Goal: Information Seeking & Learning: Learn about a topic

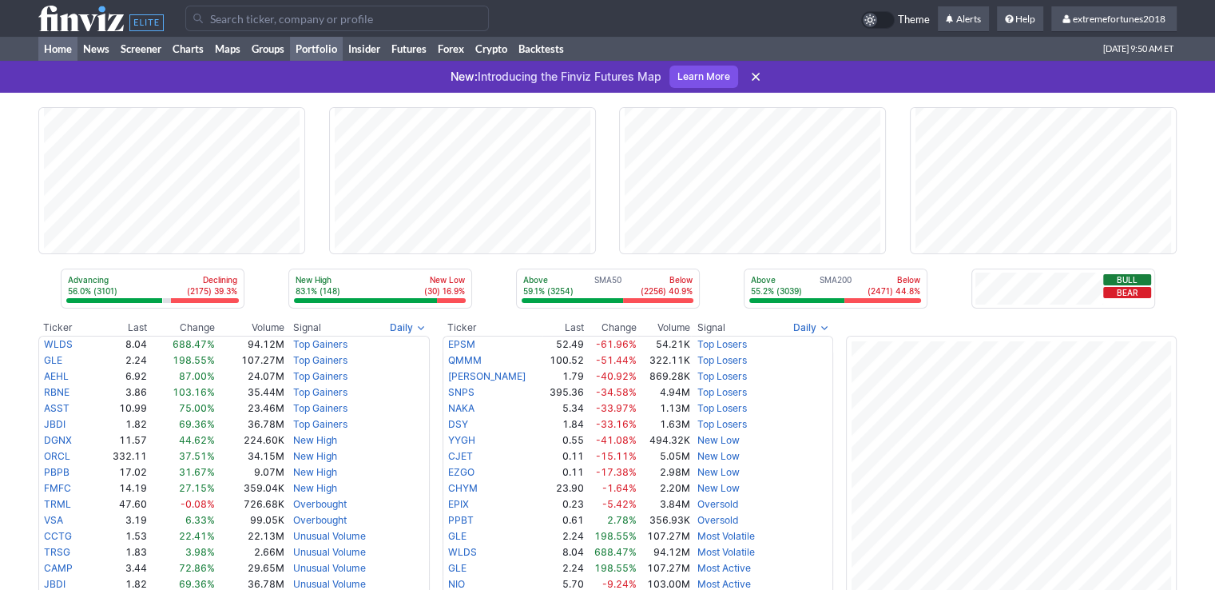
click at [320, 46] on link "Portfolio" at bounding box center [316, 49] width 53 height 24
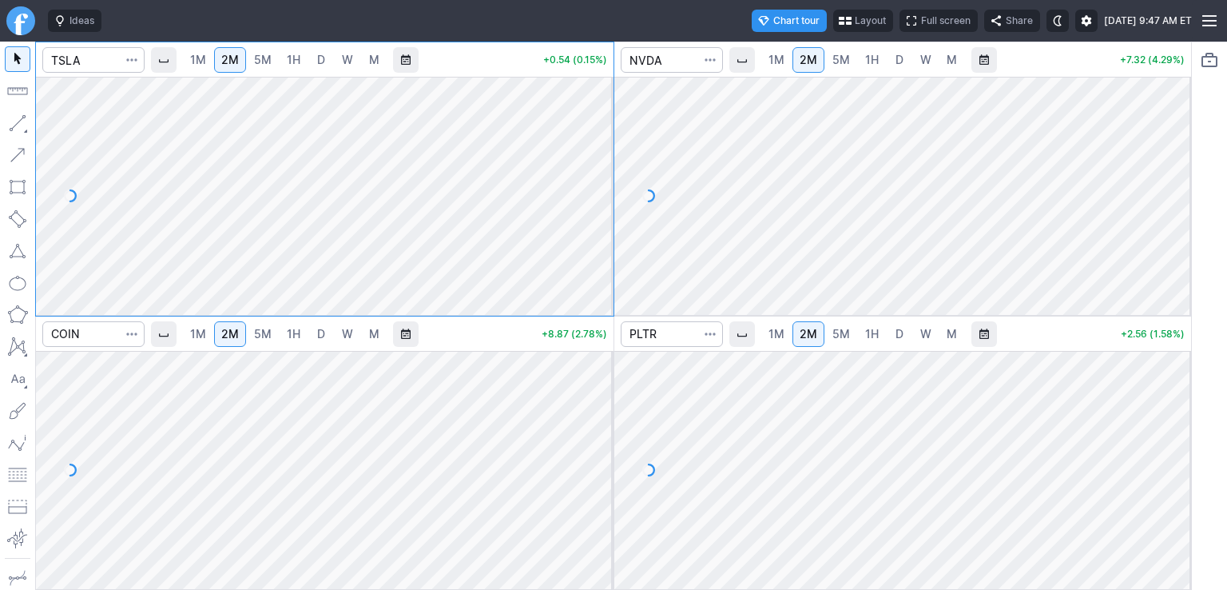
drag, startPoint x: 597, startPoint y: 117, endPoint x: 602, endPoint y: 203, distance: 85.6
click at [602, 203] on div at bounding box center [597, 192] width 34 height 198
drag, startPoint x: 596, startPoint y: 379, endPoint x: 601, endPoint y: 463, distance: 84.8
click at [601, 463] on div at bounding box center [597, 466] width 34 height 198
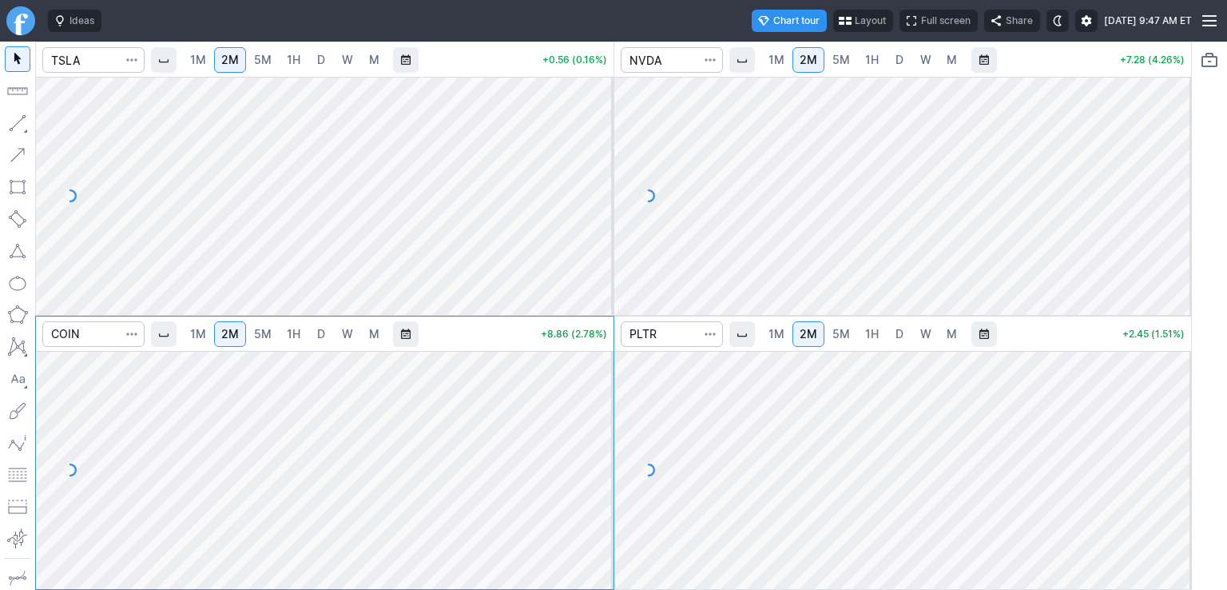
drag, startPoint x: 602, startPoint y: 461, endPoint x: 602, endPoint y: 429, distance: 32.0
click at [602, 429] on div at bounding box center [597, 466] width 34 height 198
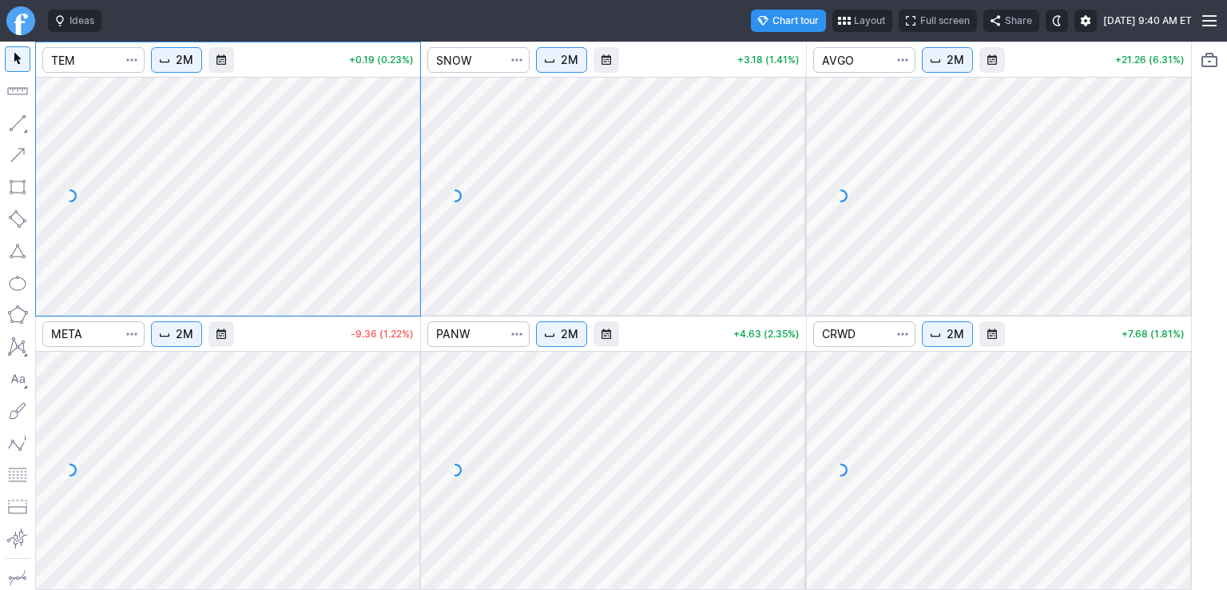
drag, startPoint x: 416, startPoint y: 379, endPoint x: 418, endPoint y: 467, distance: 87.1
click at [418, 269] on div at bounding box center [404, 466] width 34 height 198
drag, startPoint x: 788, startPoint y: 474, endPoint x: 793, endPoint y: 451, distance: 22.9
click at [611, 269] on div at bounding box center [790, 466] width 34 height 198
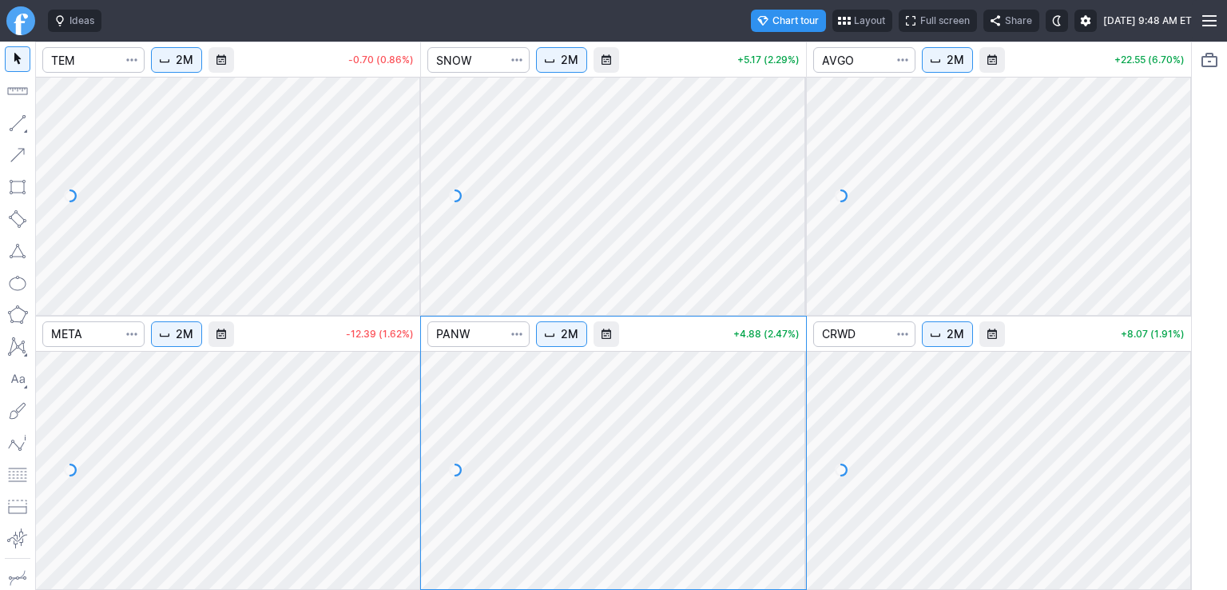
drag, startPoint x: 412, startPoint y: 119, endPoint x: 407, endPoint y: 186, distance: 67.3
click at [407, 186] on div at bounding box center [404, 192] width 34 height 198
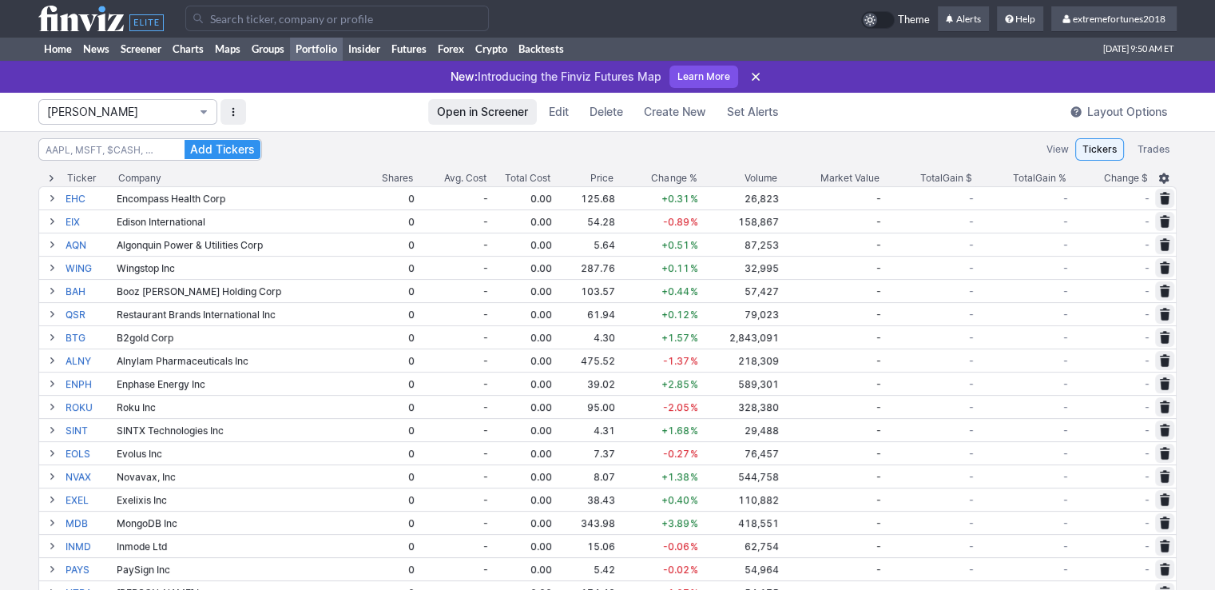
click at [114, 112] on span "Isabel_Watch" at bounding box center [119, 112] width 145 height 16
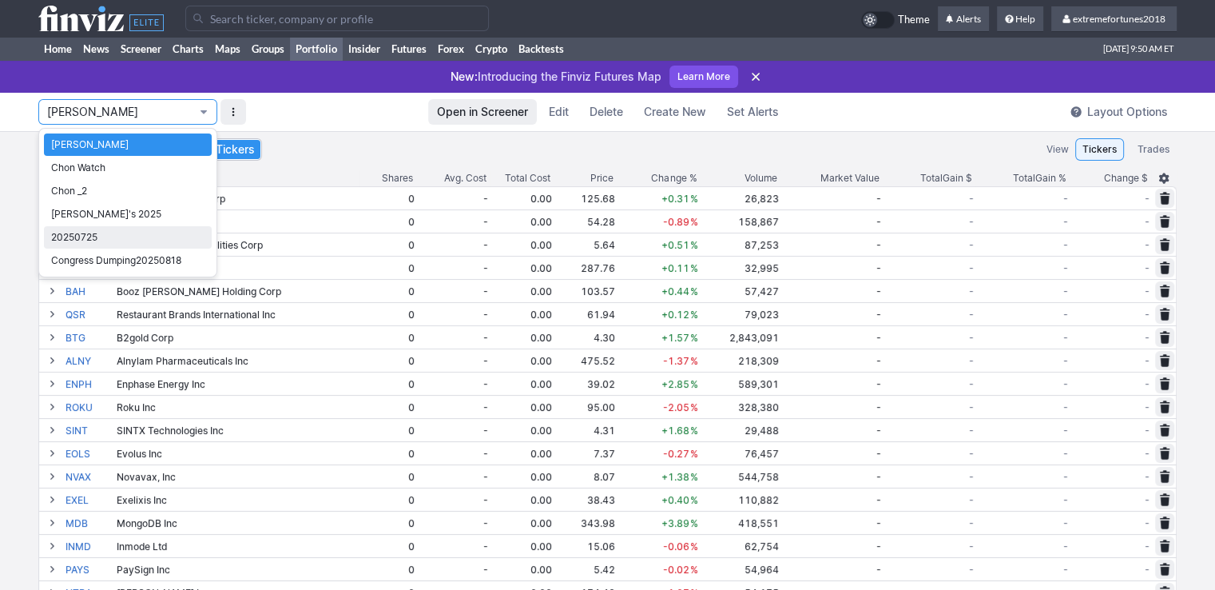
click at [112, 237] on span "20250725" at bounding box center [127, 237] width 153 height 16
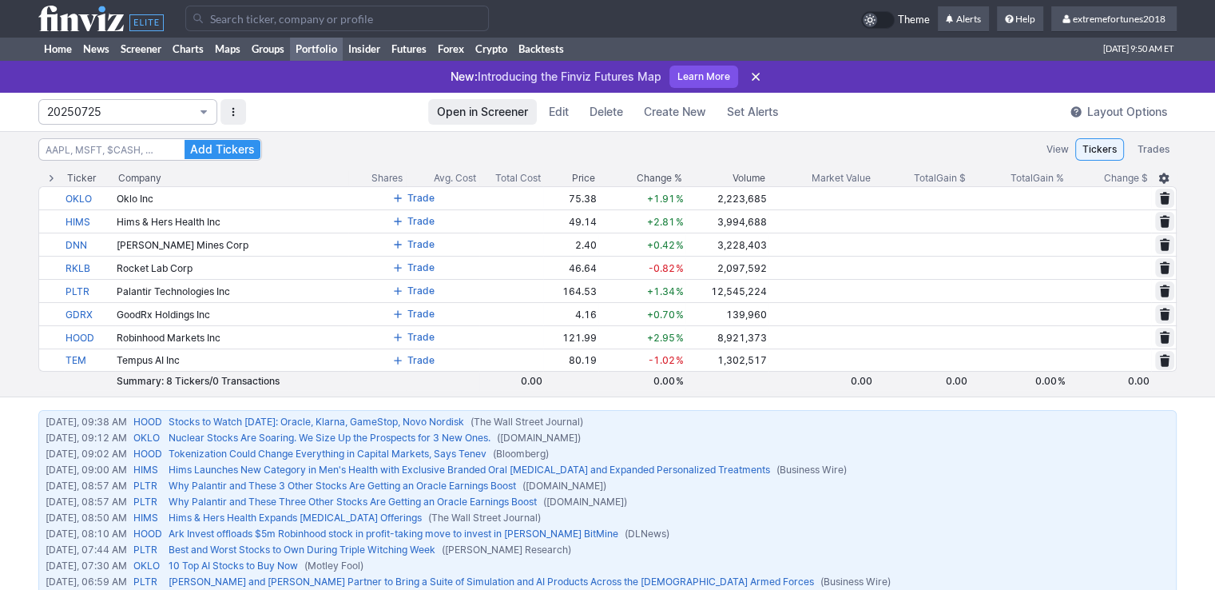
click at [105, 115] on span "20250725" at bounding box center [119, 112] width 145 height 16
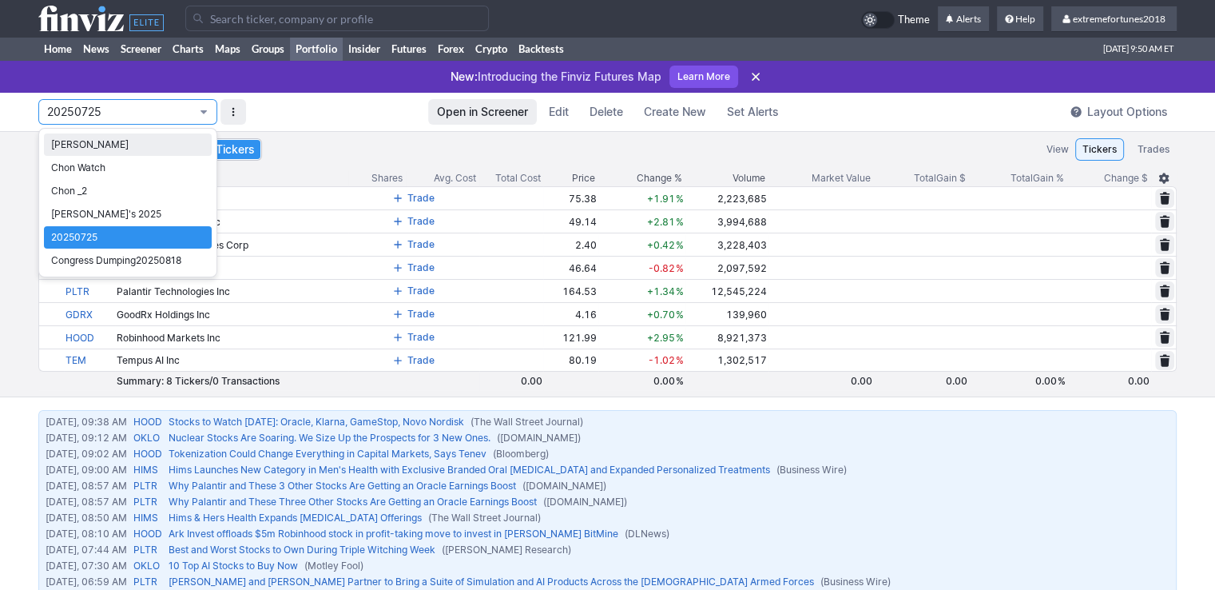
click at [89, 141] on span "Isabel_Watch" at bounding box center [127, 145] width 153 height 16
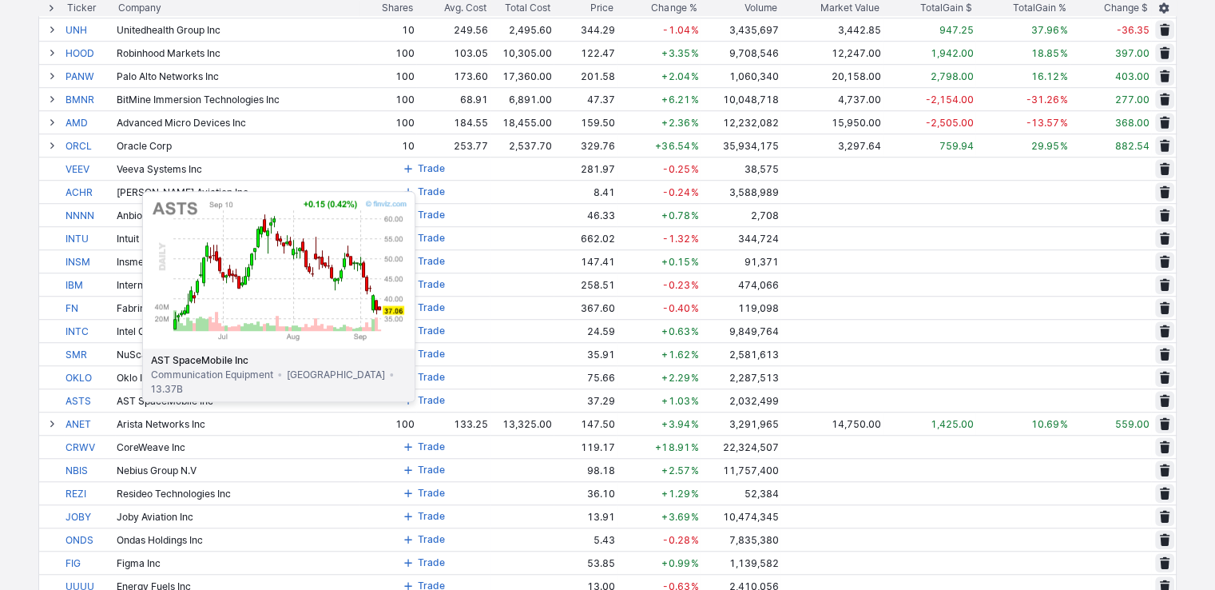
scroll to position [1438, 0]
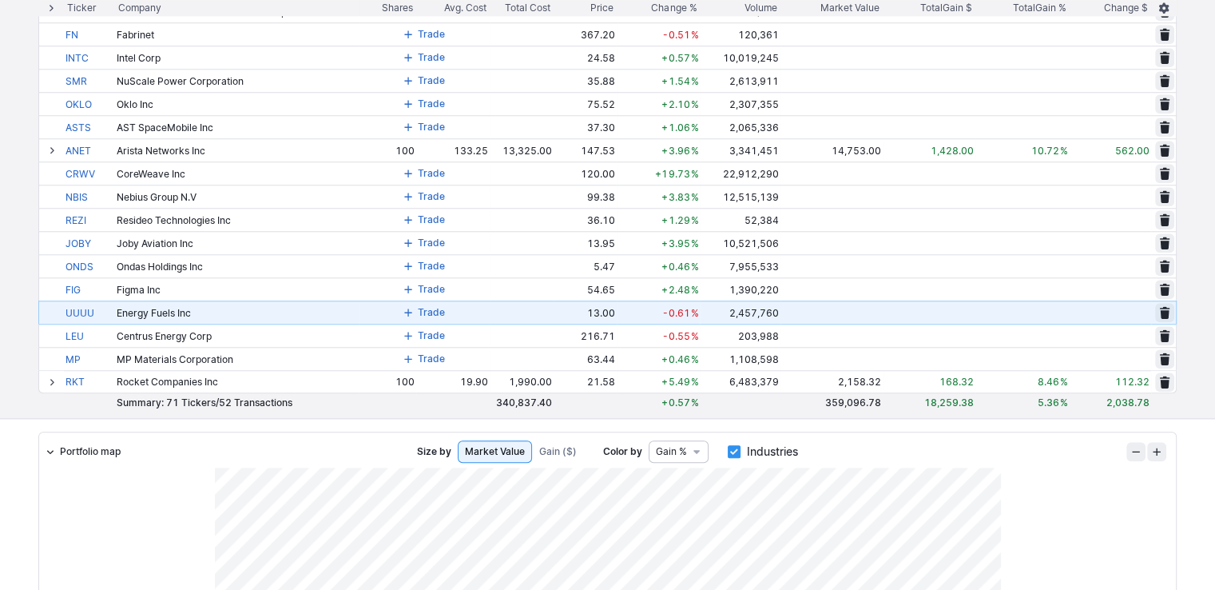
click at [410, 314] on span at bounding box center [408, 312] width 10 height 13
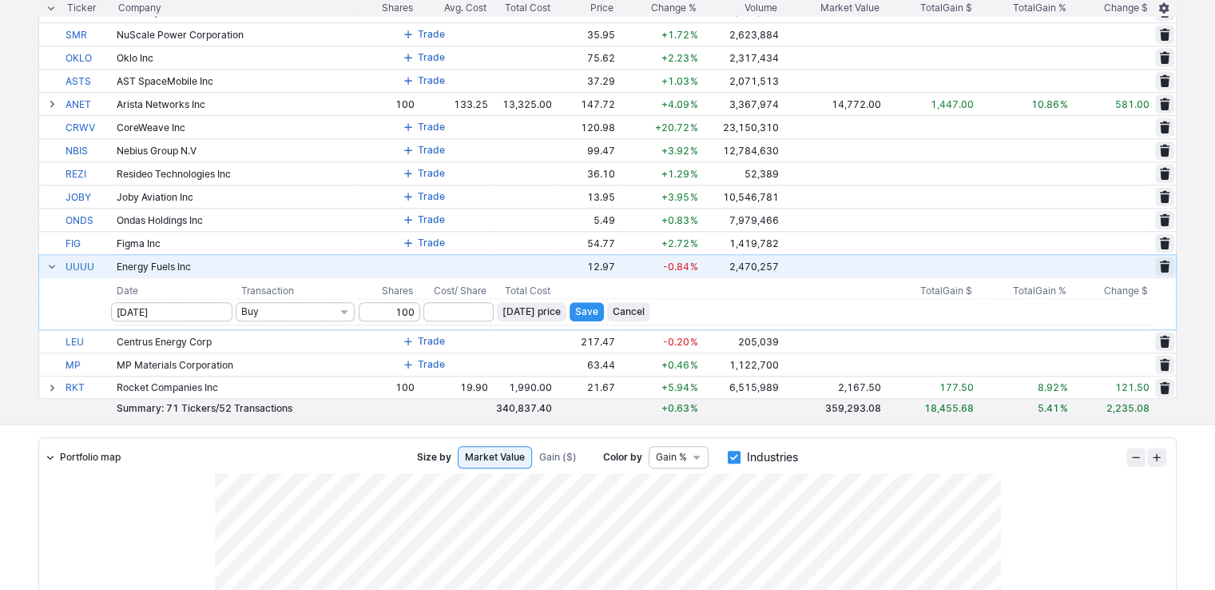
scroll to position [1518, 0]
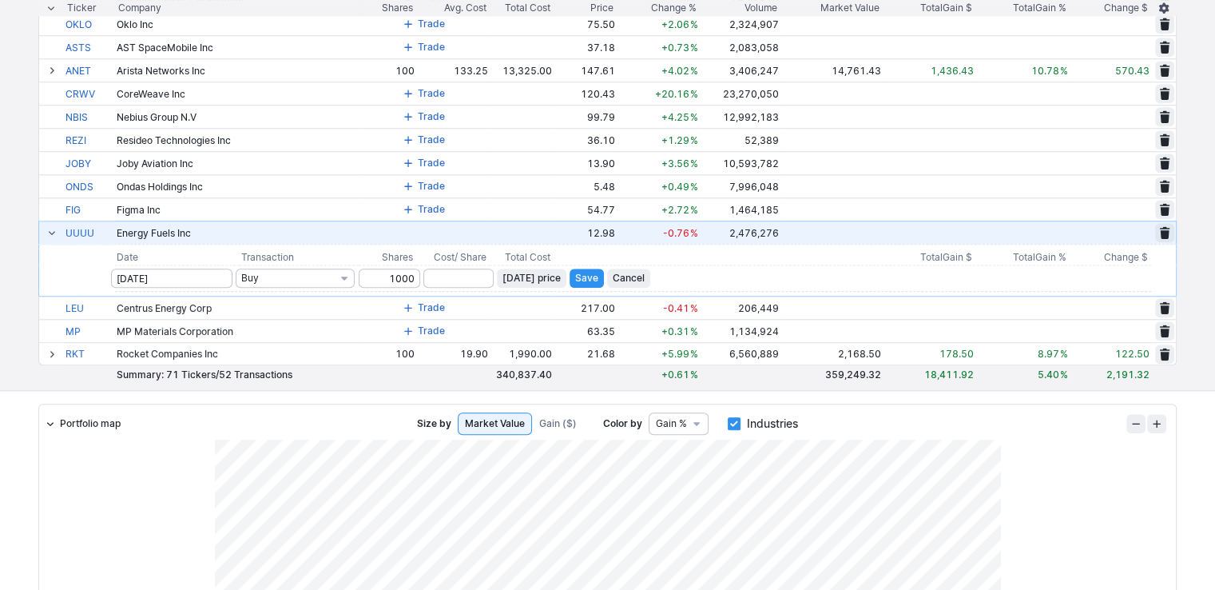
type input "1000"
click at [526, 279] on span "Today’s price" at bounding box center [531, 278] width 58 height 16
type input "12.98"
click at [591, 276] on span "Save" at bounding box center [586, 278] width 23 height 16
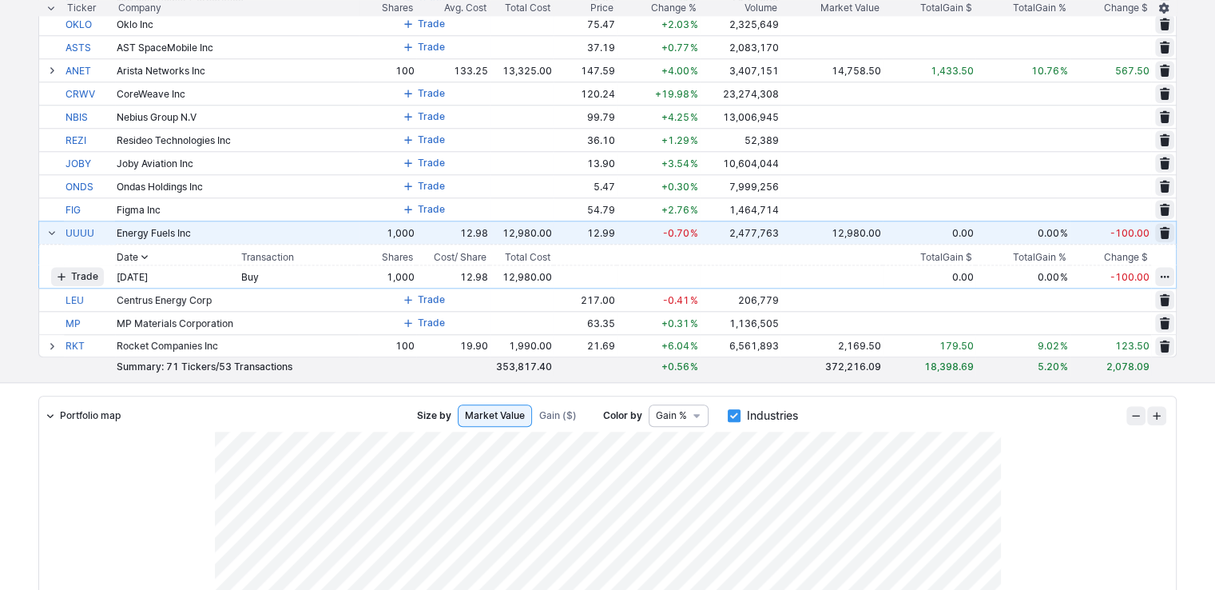
click at [53, 233] on span at bounding box center [52, 232] width 10 height 13
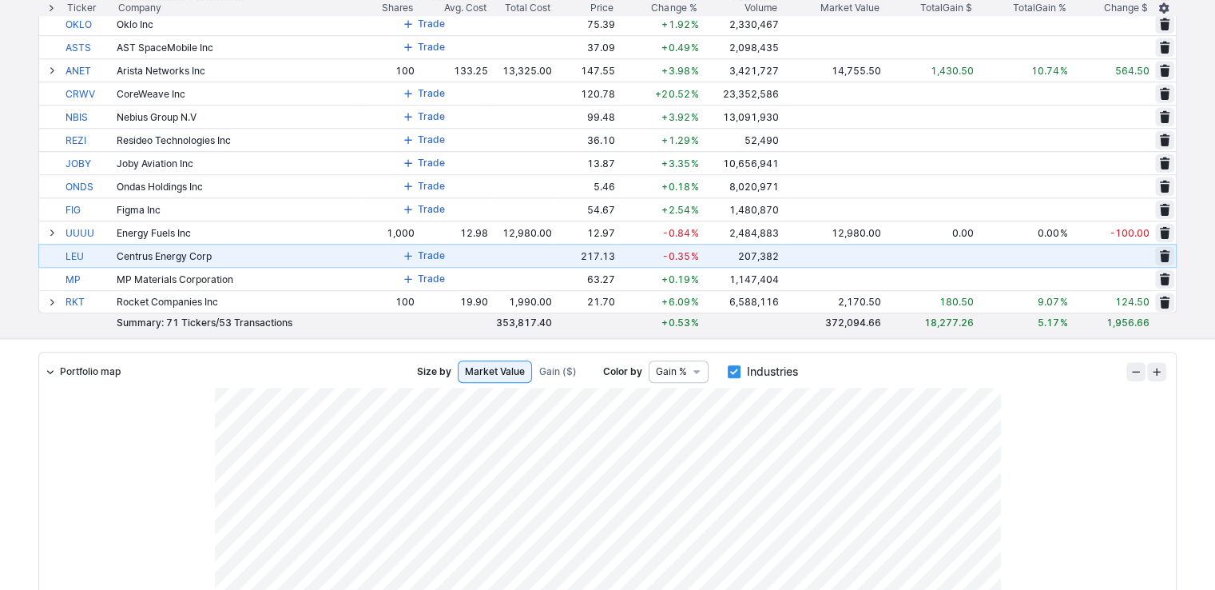
click at [419, 260] on button "Trade" at bounding box center [424, 255] width 53 height 19
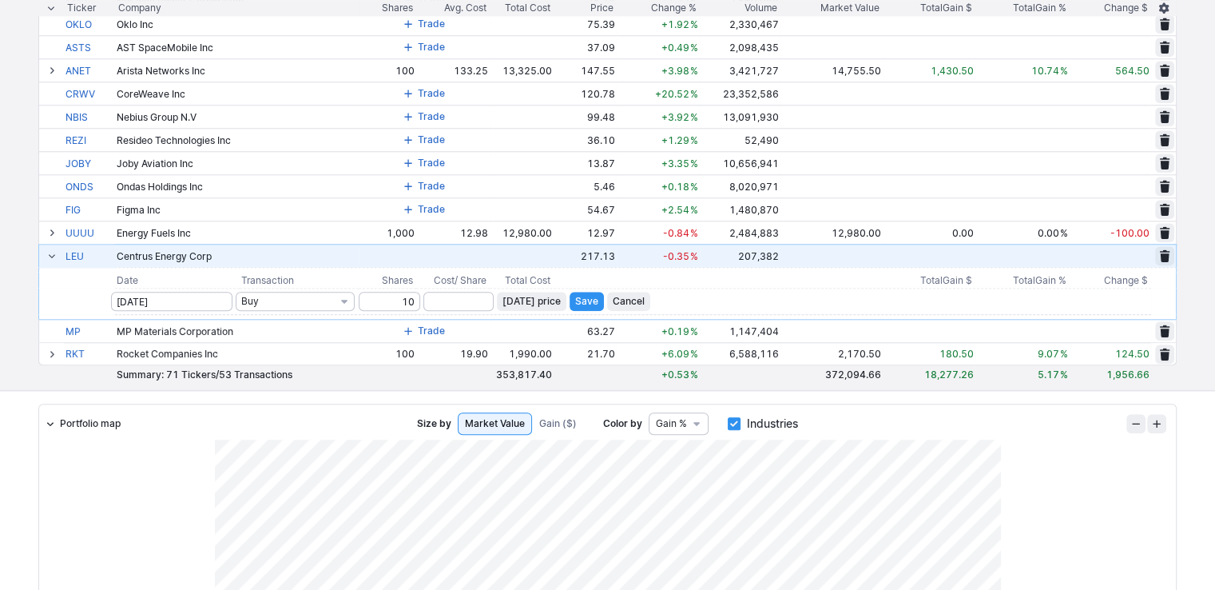
type input "10"
click at [540, 310] on button "Today’s price" at bounding box center [532, 301] width 70 height 19
type input "217.13"
click at [633, 306] on span "Cancel" at bounding box center [629, 301] width 32 height 16
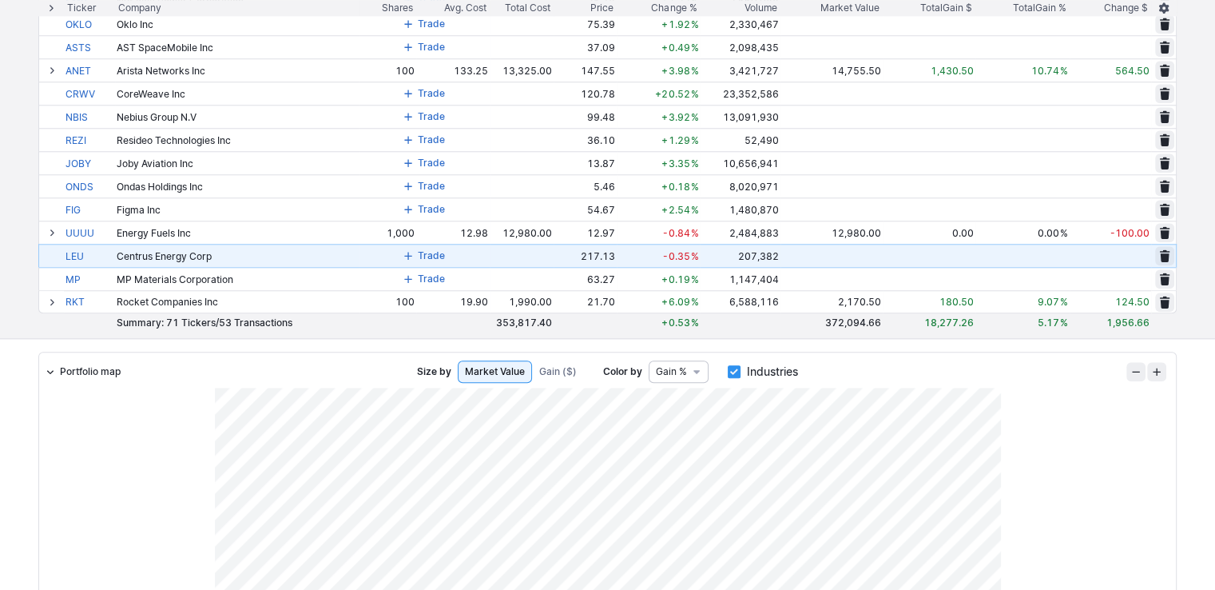
click at [412, 257] on span at bounding box center [408, 255] width 10 height 13
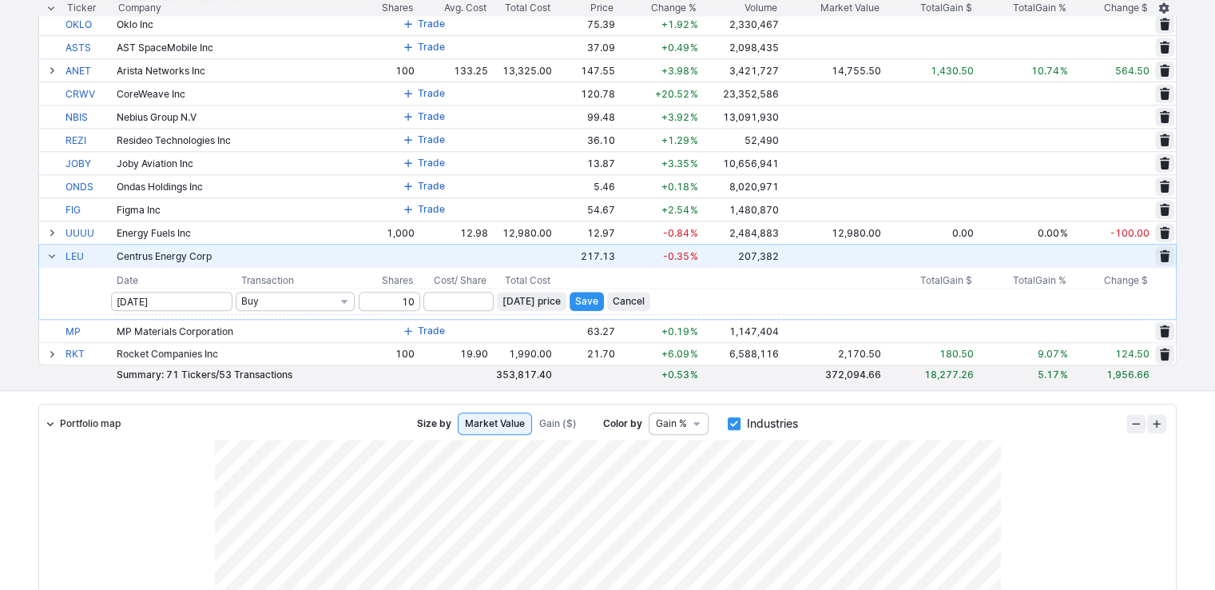
type input "10"
drag, startPoint x: 541, startPoint y: 297, endPoint x: 552, endPoint y: 288, distance: 14.7
click at [543, 297] on span "Today’s price" at bounding box center [531, 301] width 58 height 16
type input "217.13"
click at [583, 304] on span "Save" at bounding box center [586, 301] width 23 height 16
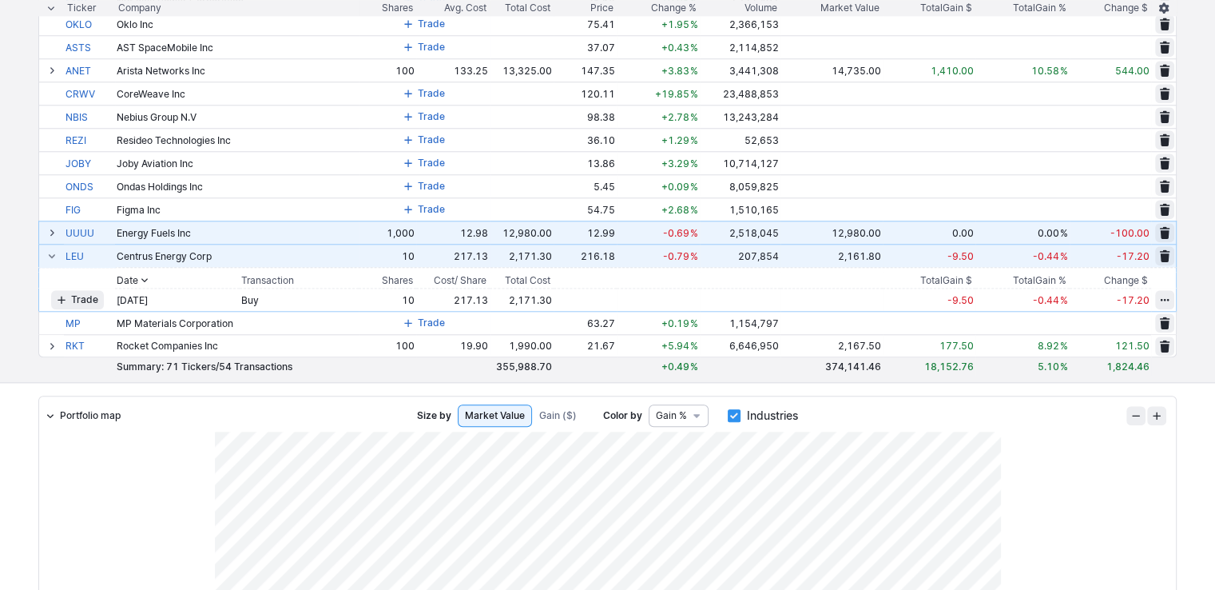
click at [54, 236] on span at bounding box center [52, 232] width 10 height 13
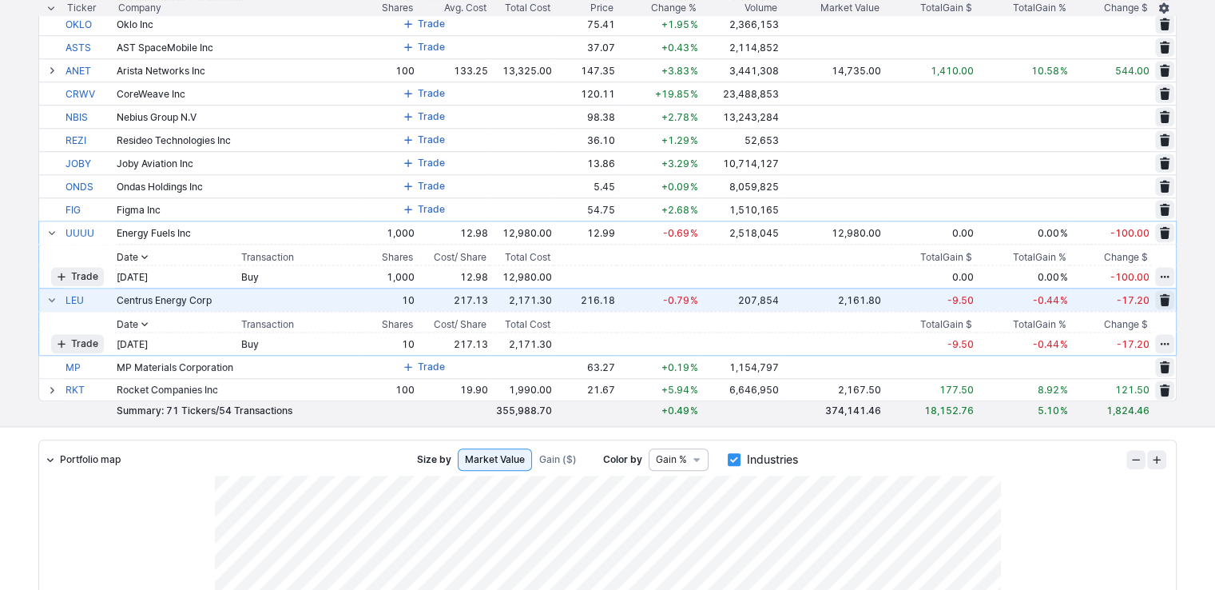
click at [1161, 274] on span "button" at bounding box center [1165, 276] width 10 height 13
click at [1134, 304] on span "Edit" at bounding box center [1148, 306] width 30 height 16
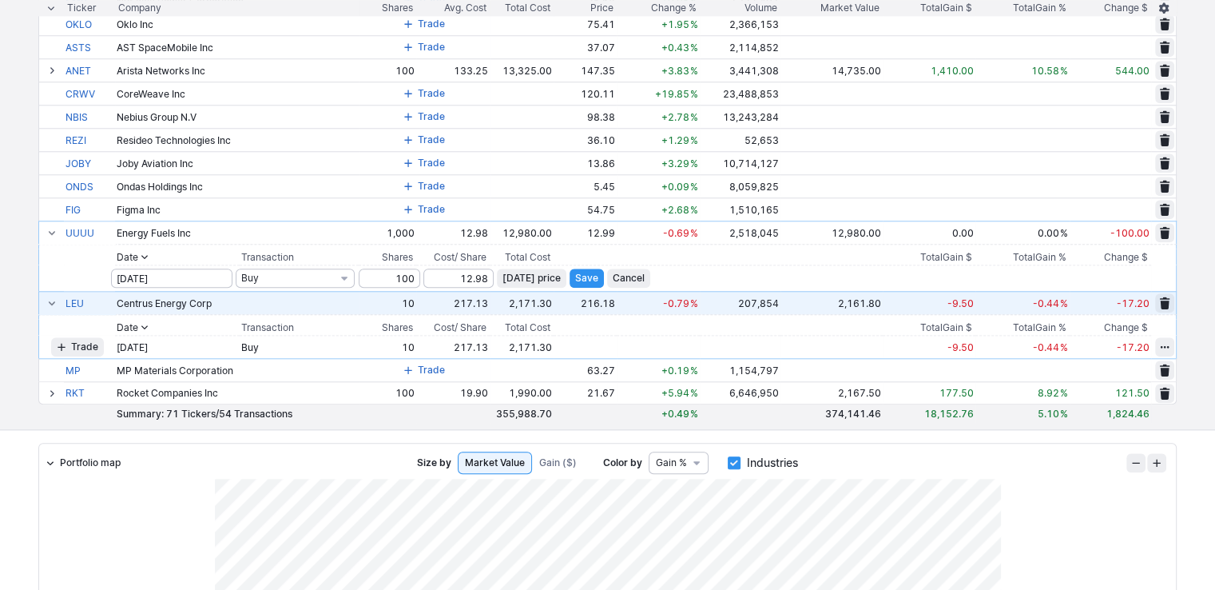
type input "100"
click at [598, 281] on span "Save" at bounding box center [586, 278] width 23 height 16
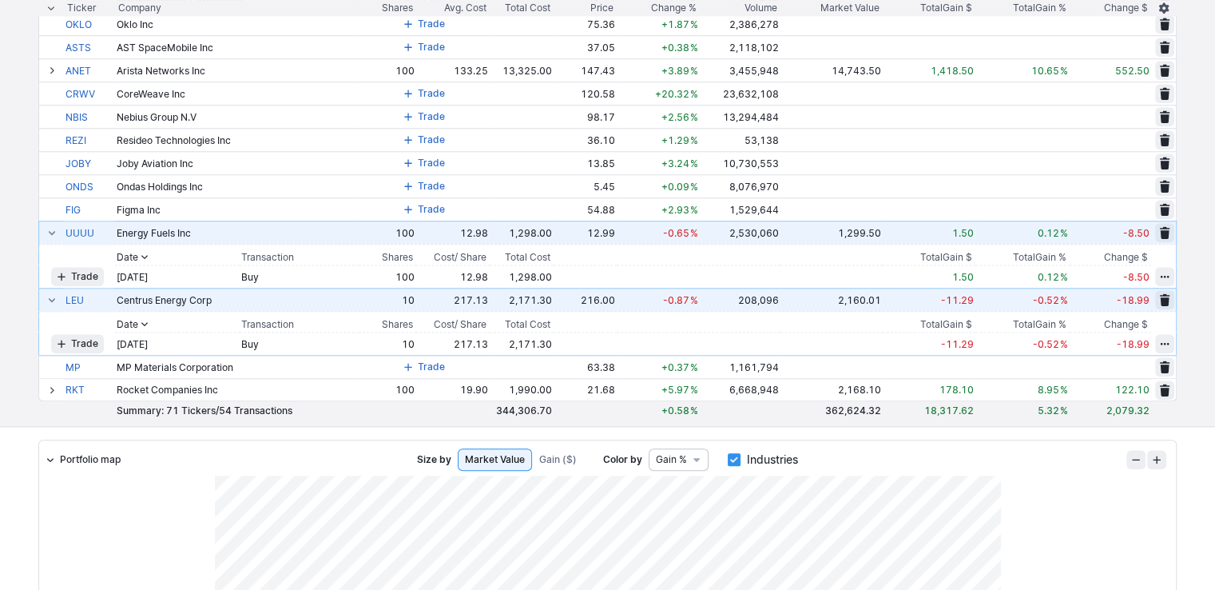
click at [51, 234] on span at bounding box center [52, 232] width 10 height 13
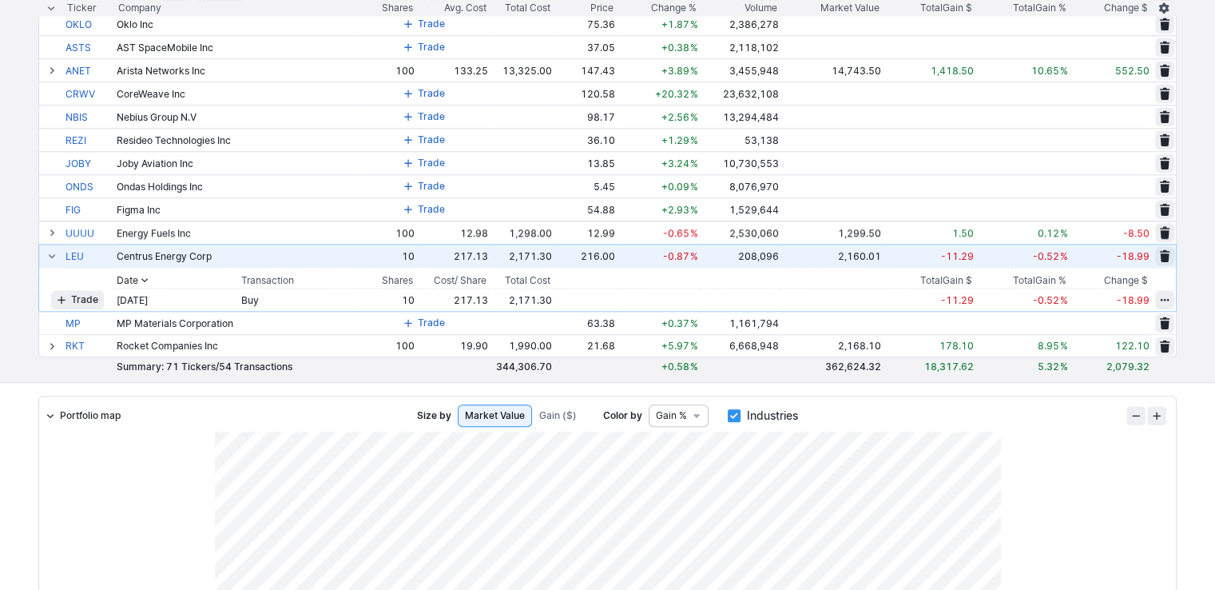
click at [49, 253] on span at bounding box center [52, 255] width 10 height 13
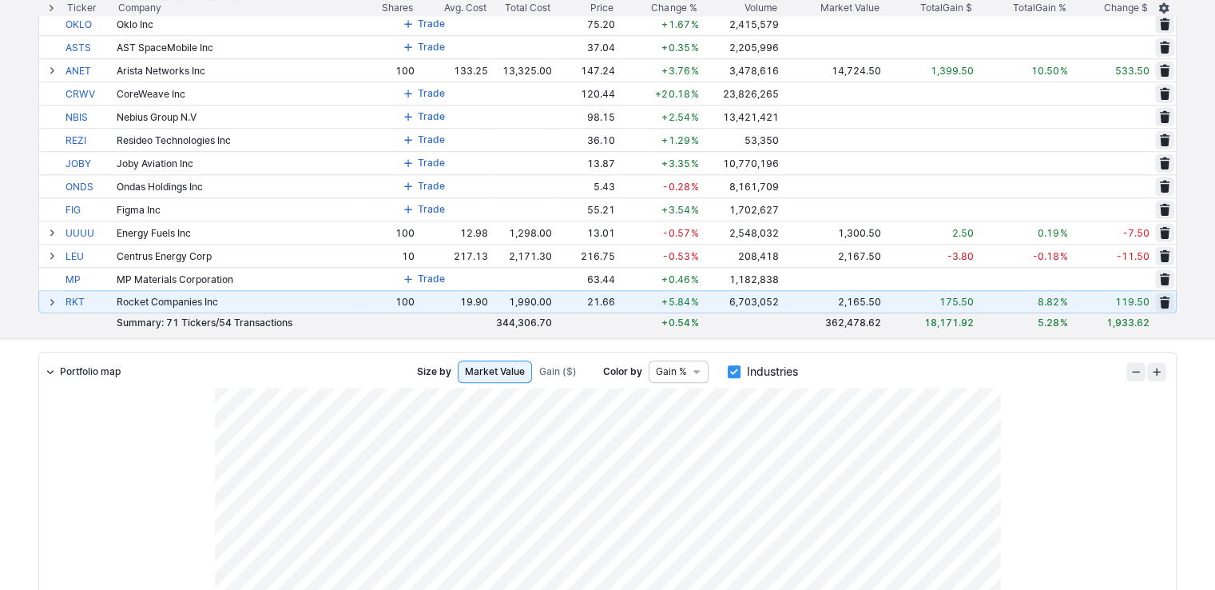
click at [54, 301] on span at bounding box center [52, 302] width 10 height 13
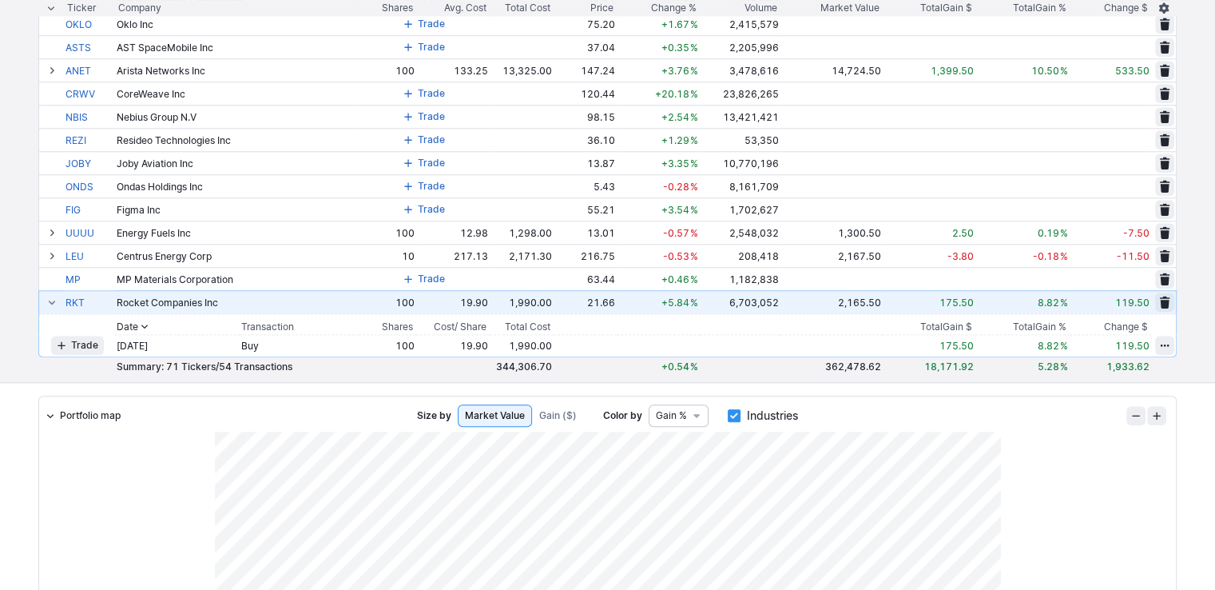
click at [50, 301] on span at bounding box center [52, 302] width 10 height 13
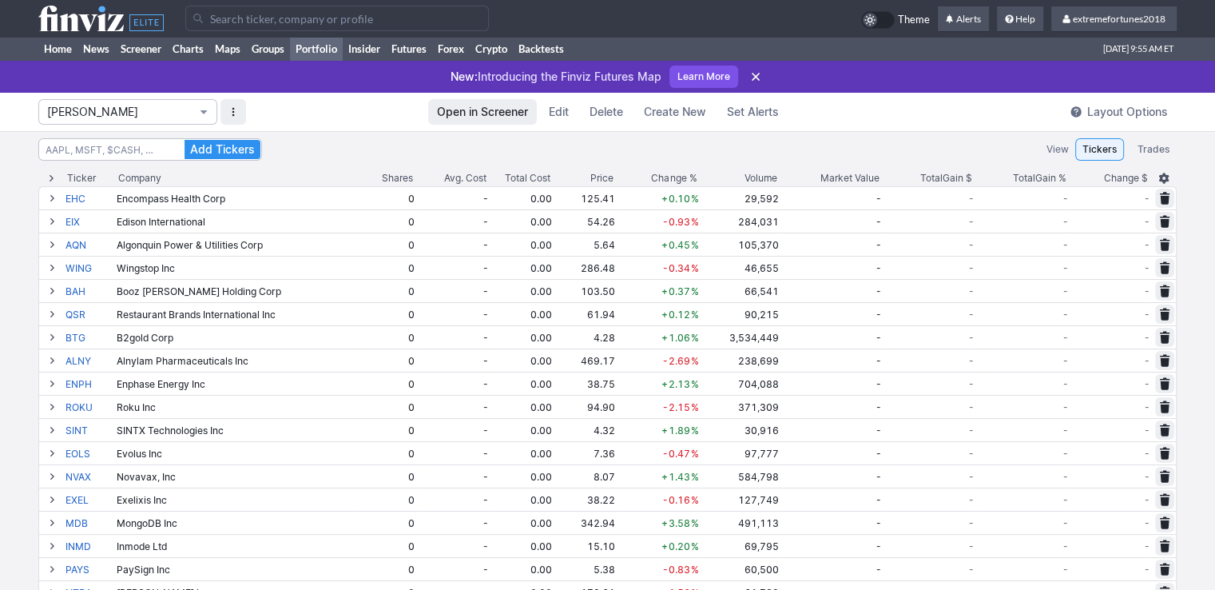
click at [110, 110] on span "Isabel_Watch" at bounding box center [119, 112] width 145 height 16
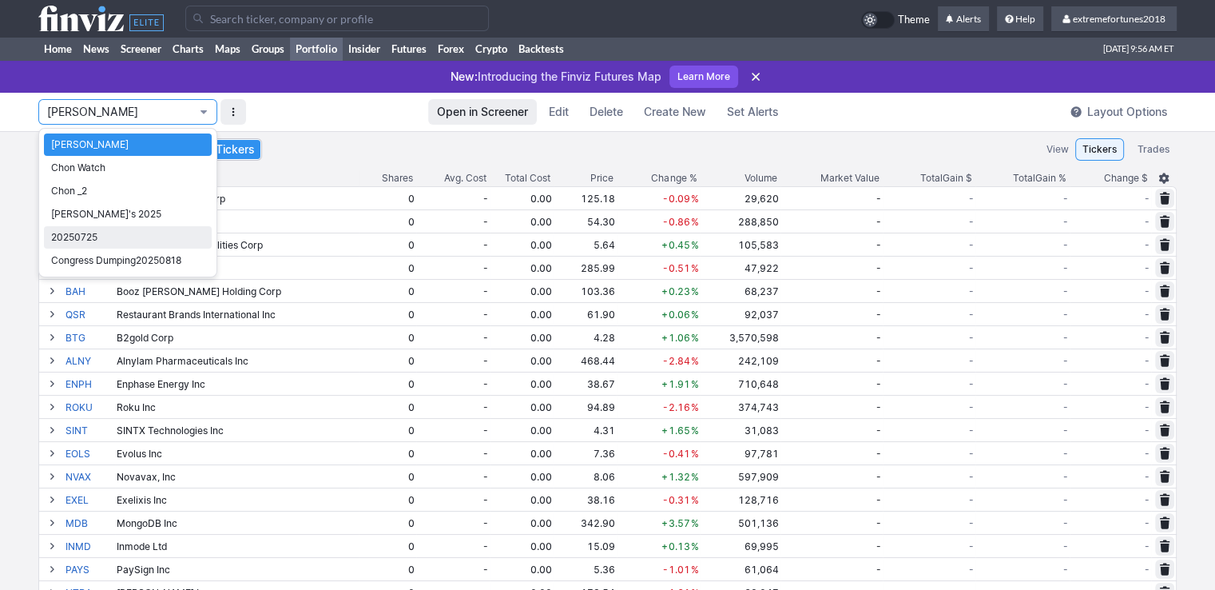
click at [112, 237] on span "20250725" at bounding box center [127, 237] width 153 height 16
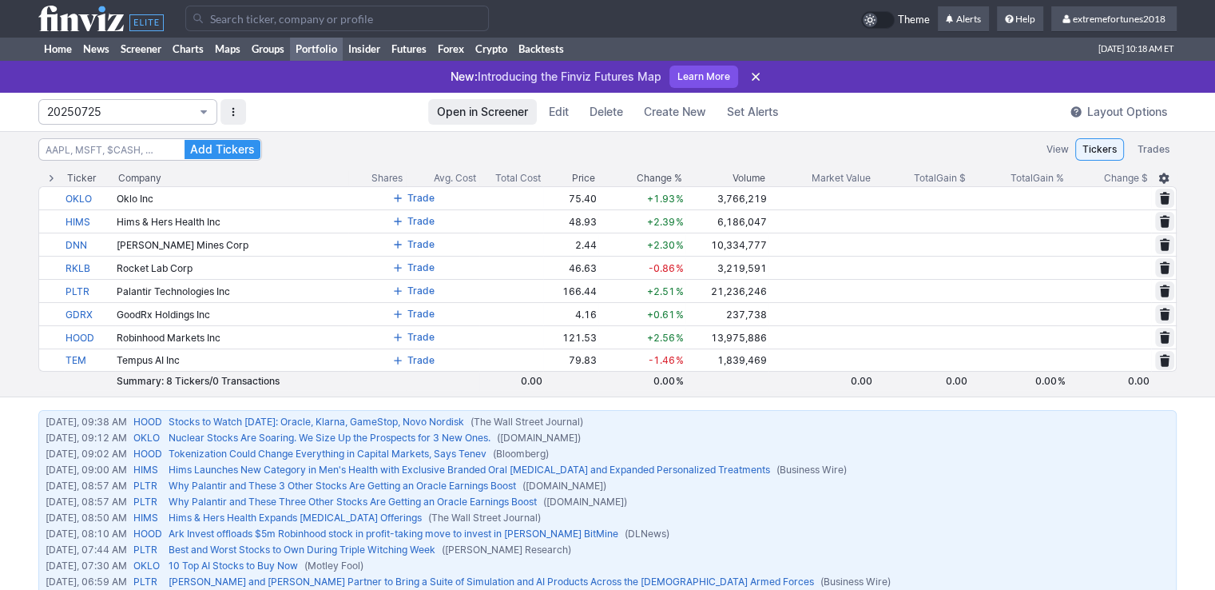
click at [115, 116] on span "20250725" at bounding box center [119, 112] width 145 height 16
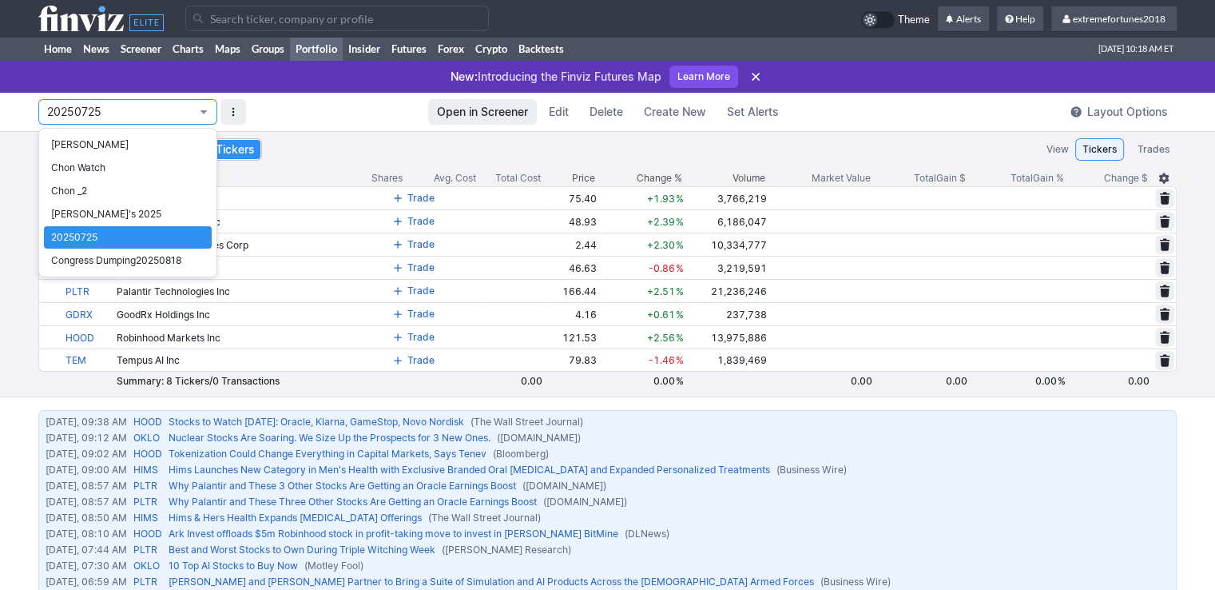
click at [0, 325] on div at bounding box center [607, 295] width 1215 height 590
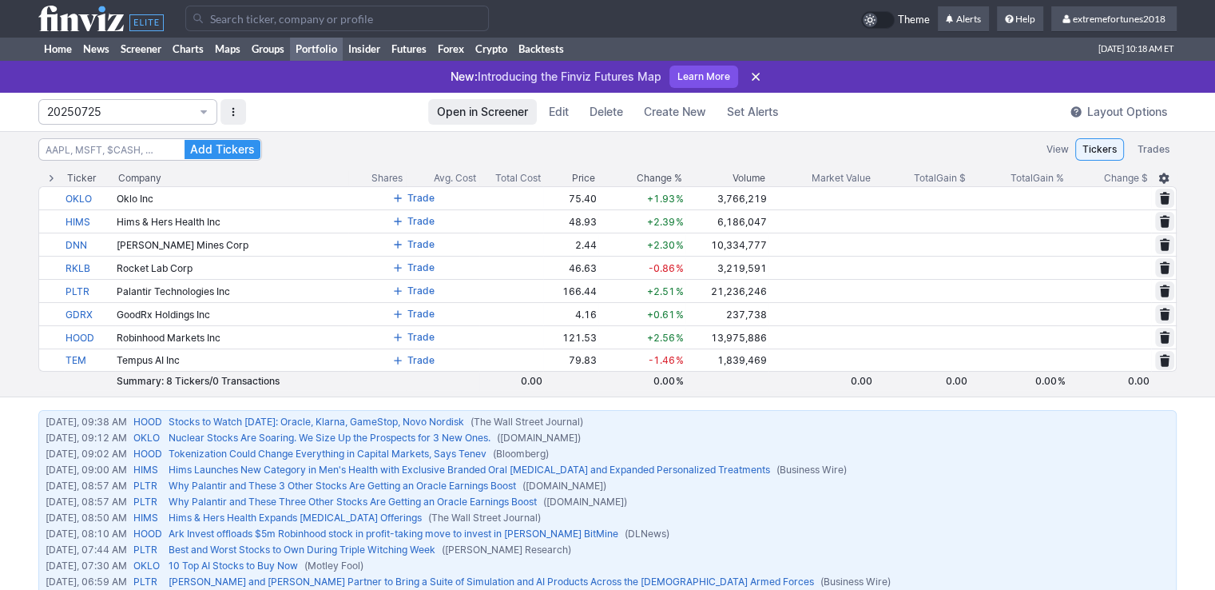
drag, startPoint x: 93, startPoint y: 109, endPoint x: 85, endPoint y: 128, distance: 19.7
click at [93, 109] on span "20250725" at bounding box center [119, 112] width 145 height 16
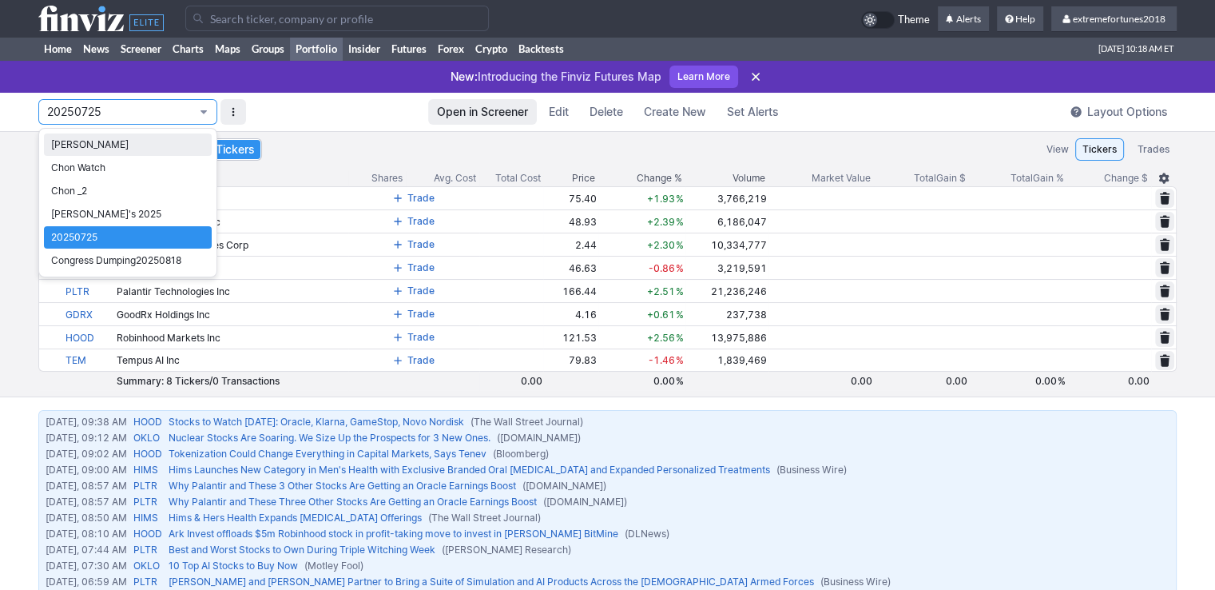
click at [84, 145] on span "Isabel_Watch" at bounding box center [127, 145] width 153 height 16
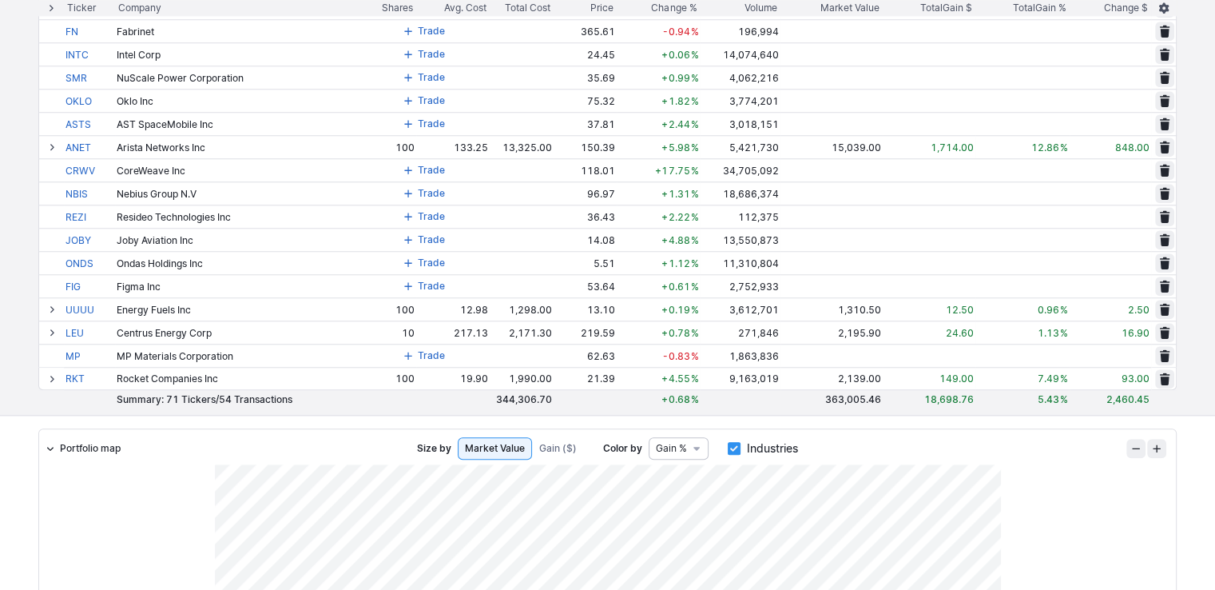
scroll to position [1518, 0]
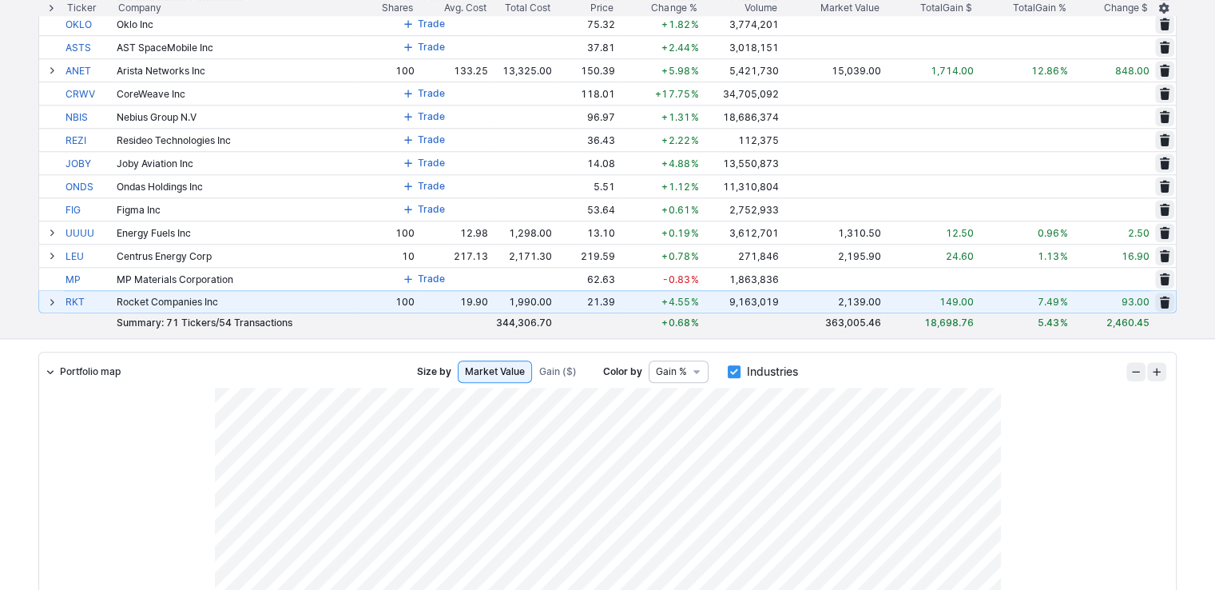
click at [54, 301] on span at bounding box center [52, 302] width 10 height 13
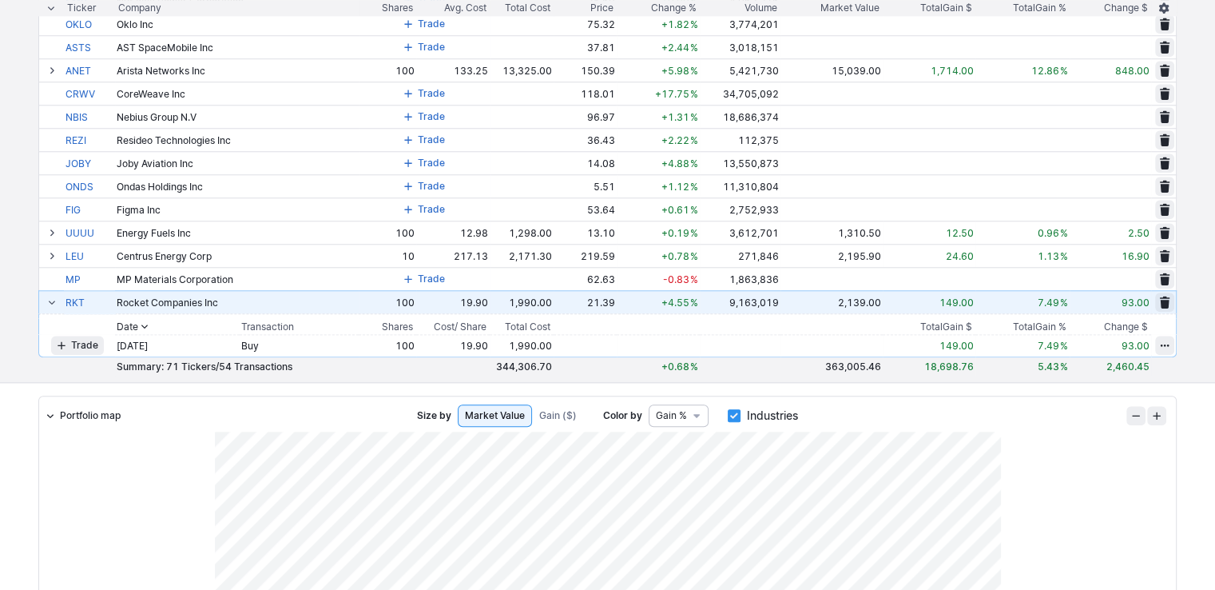
click at [54, 301] on span at bounding box center [52, 302] width 10 height 13
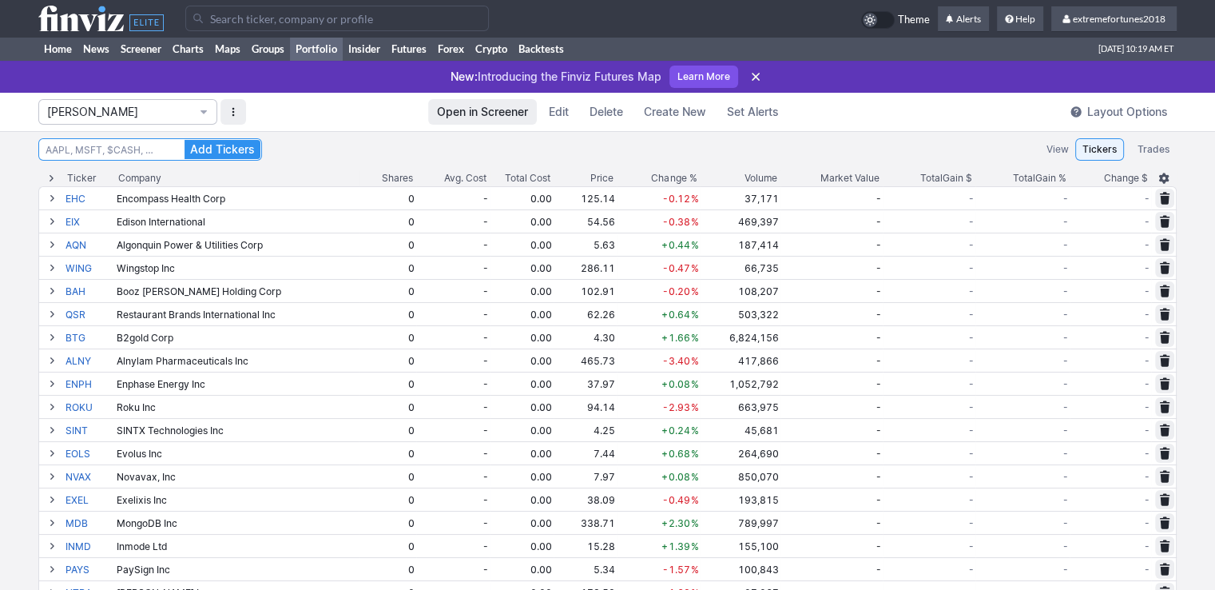
click at [158, 145] on input at bounding box center [150, 149] width 224 height 22
type input "onds"
click at [185, 140] on button "Add Tickers" at bounding box center [223, 149] width 76 height 19
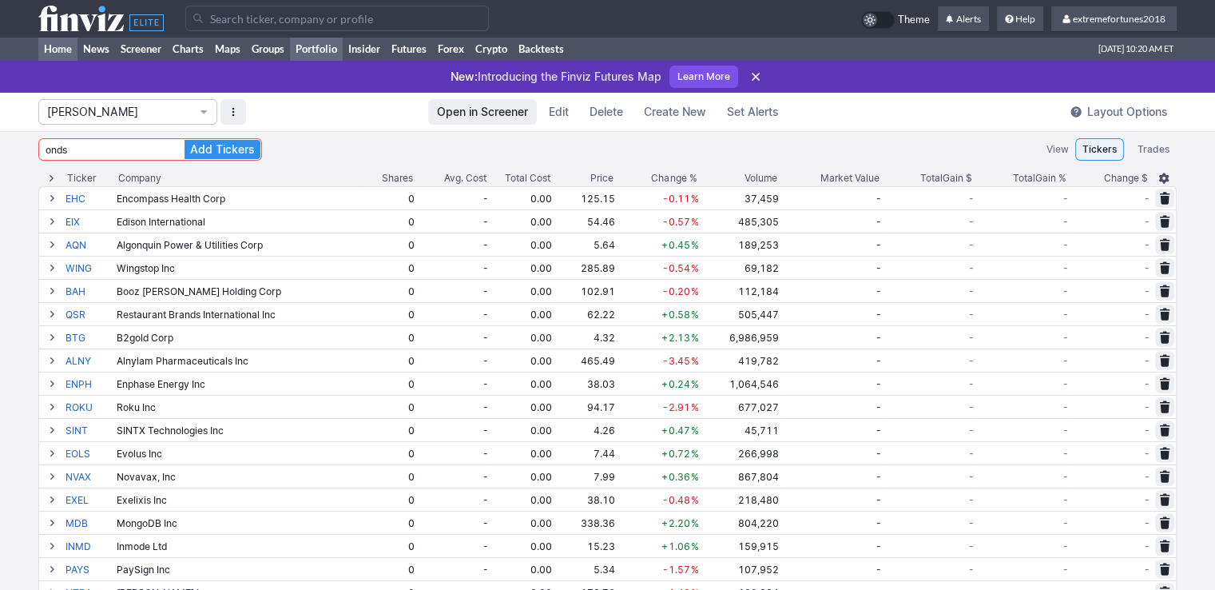
click at [70, 53] on link "Home" at bounding box center [57, 49] width 39 height 24
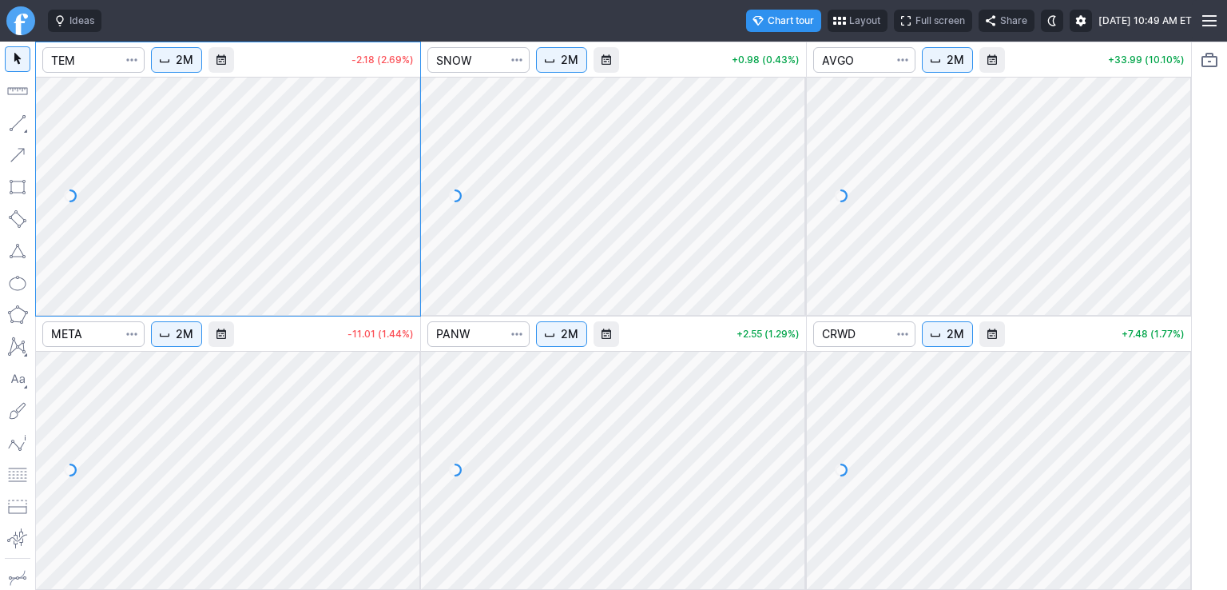
drag, startPoint x: 412, startPoint y: 484, endPoint x: 408, endPoint y: 454, distance: 30.6
click at [408, 454] on div at bounding box center [404, 466] width 34 height 198
drag, startPoint x: 403, startPoint y: 495, endPoint x: 393, endPoint y: 470, distance: 26.9
click at [393, 470] on div at bounding box center [404, 466] width 34 height 198
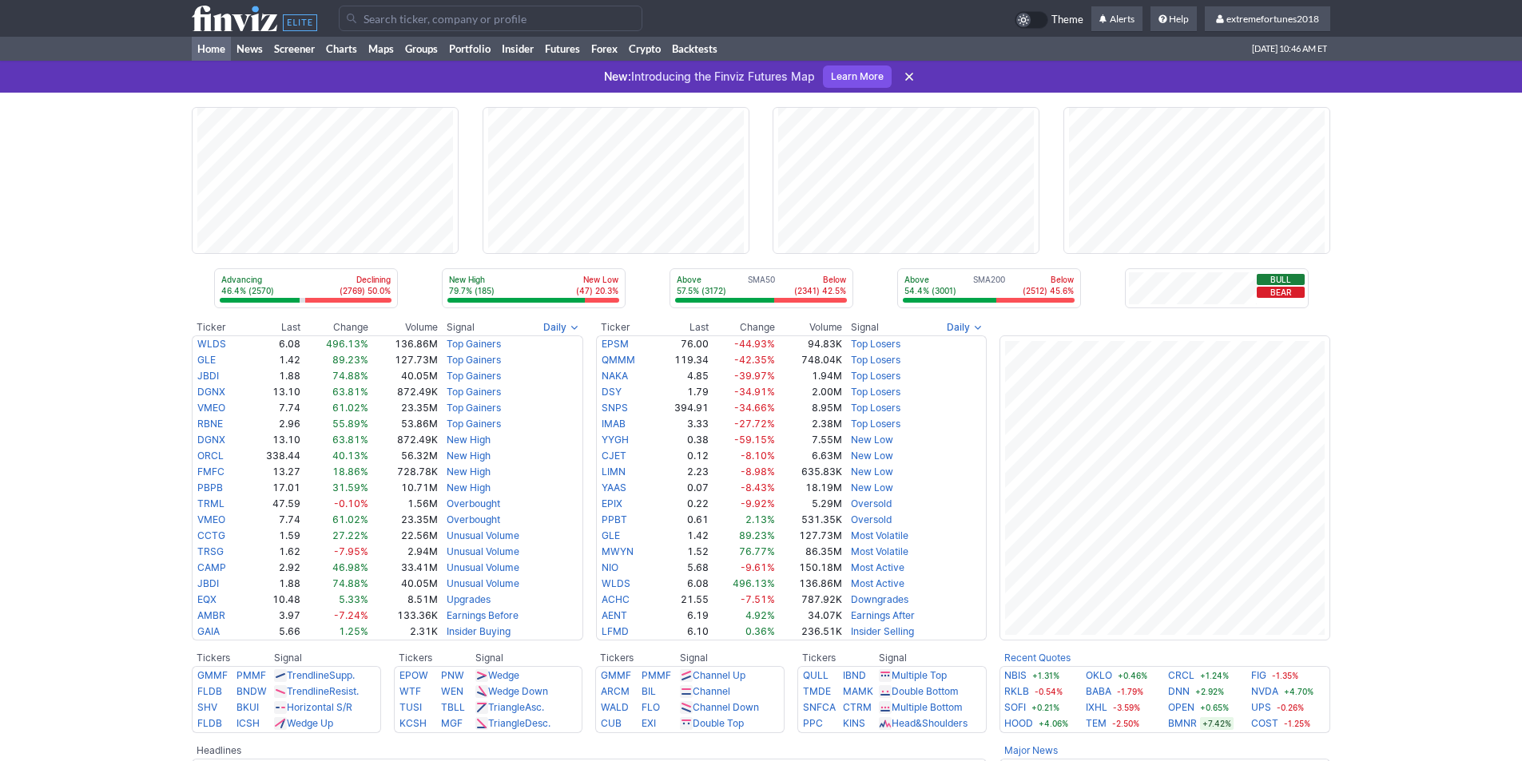
click at [403, 14] on input "Search" at bounding box center [491, 19] width 304 height 26
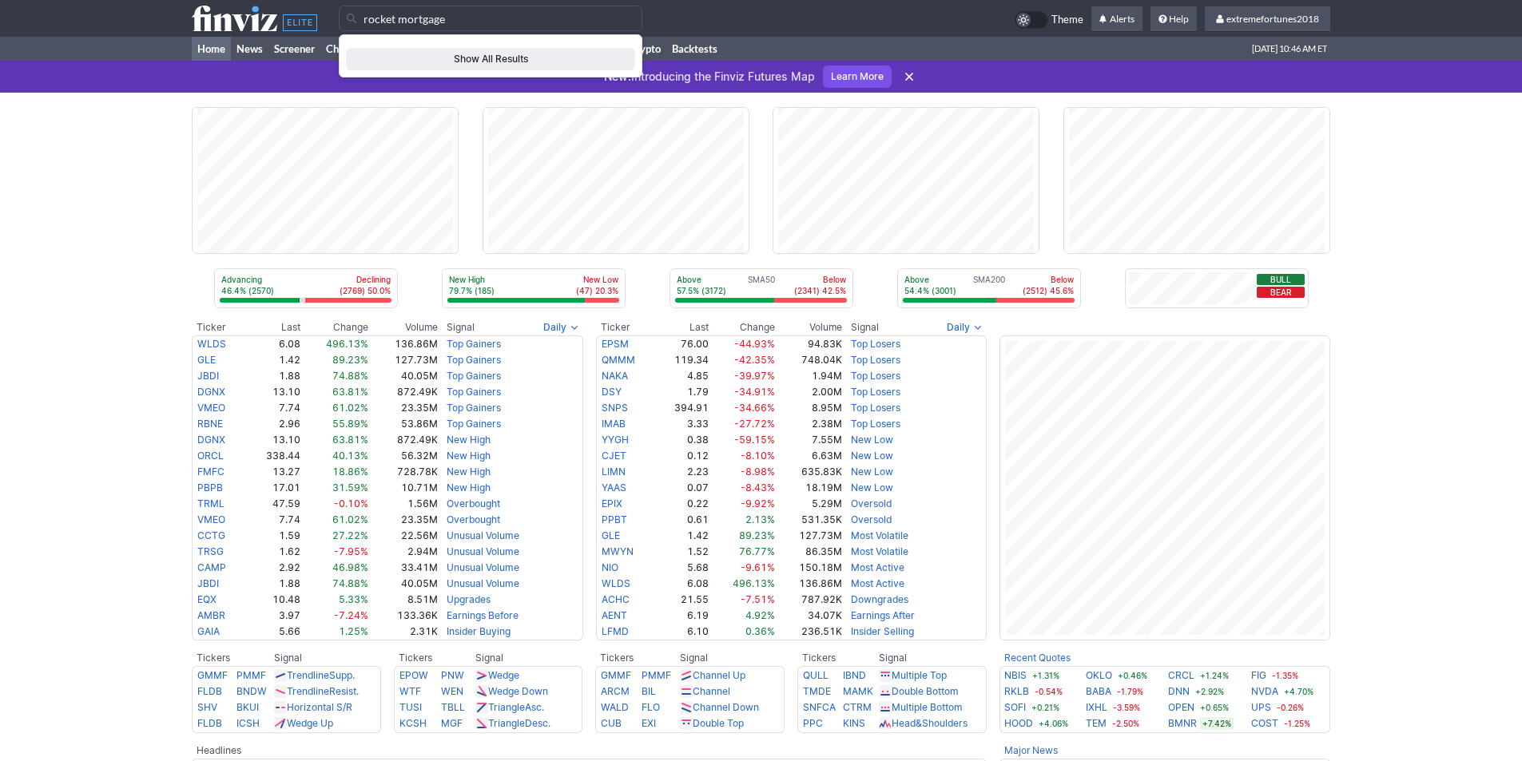
type input "rocket mortgage"
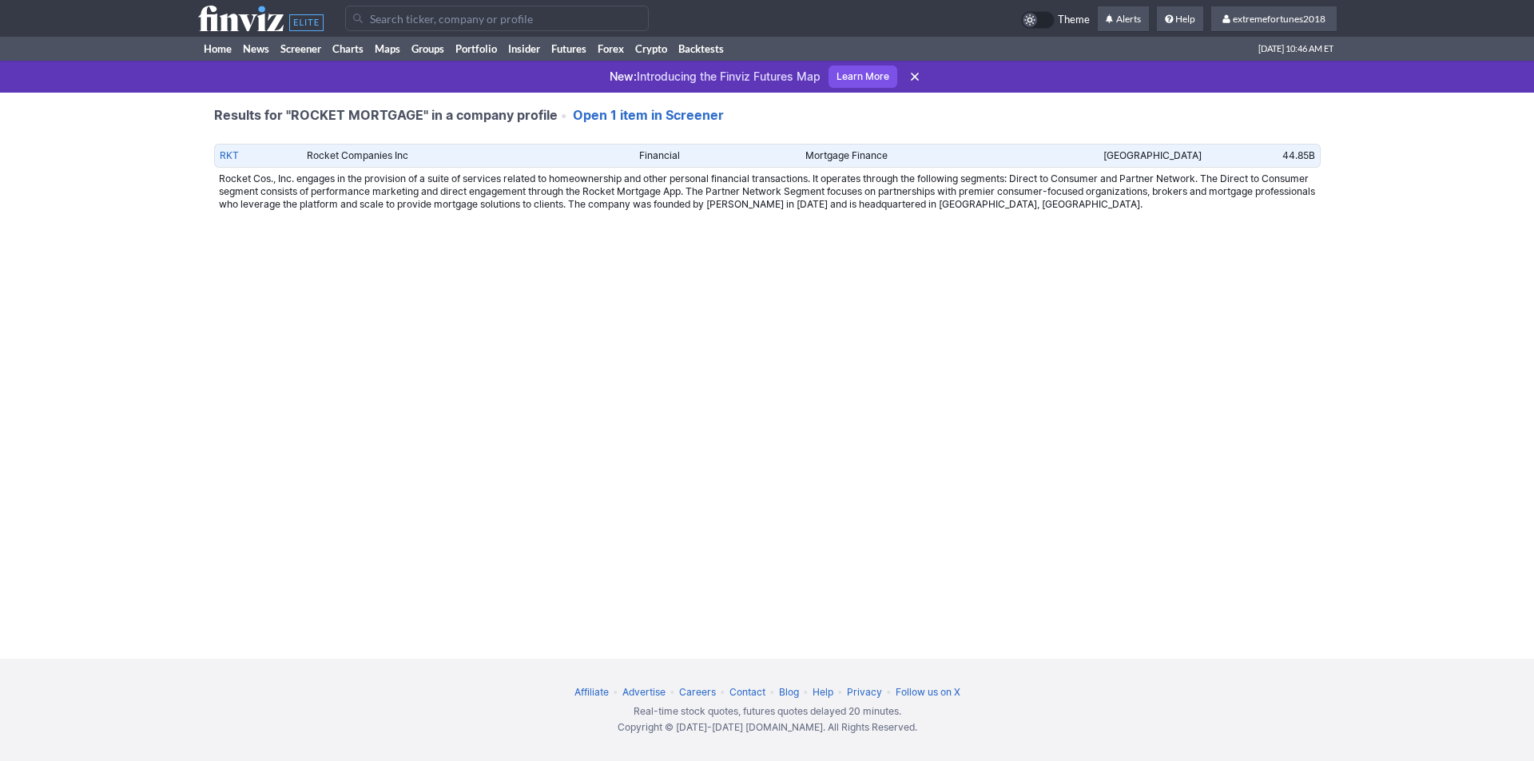
click at [229, 155] on link "RKT" at bounding box center [229, 155] width 19 height 12
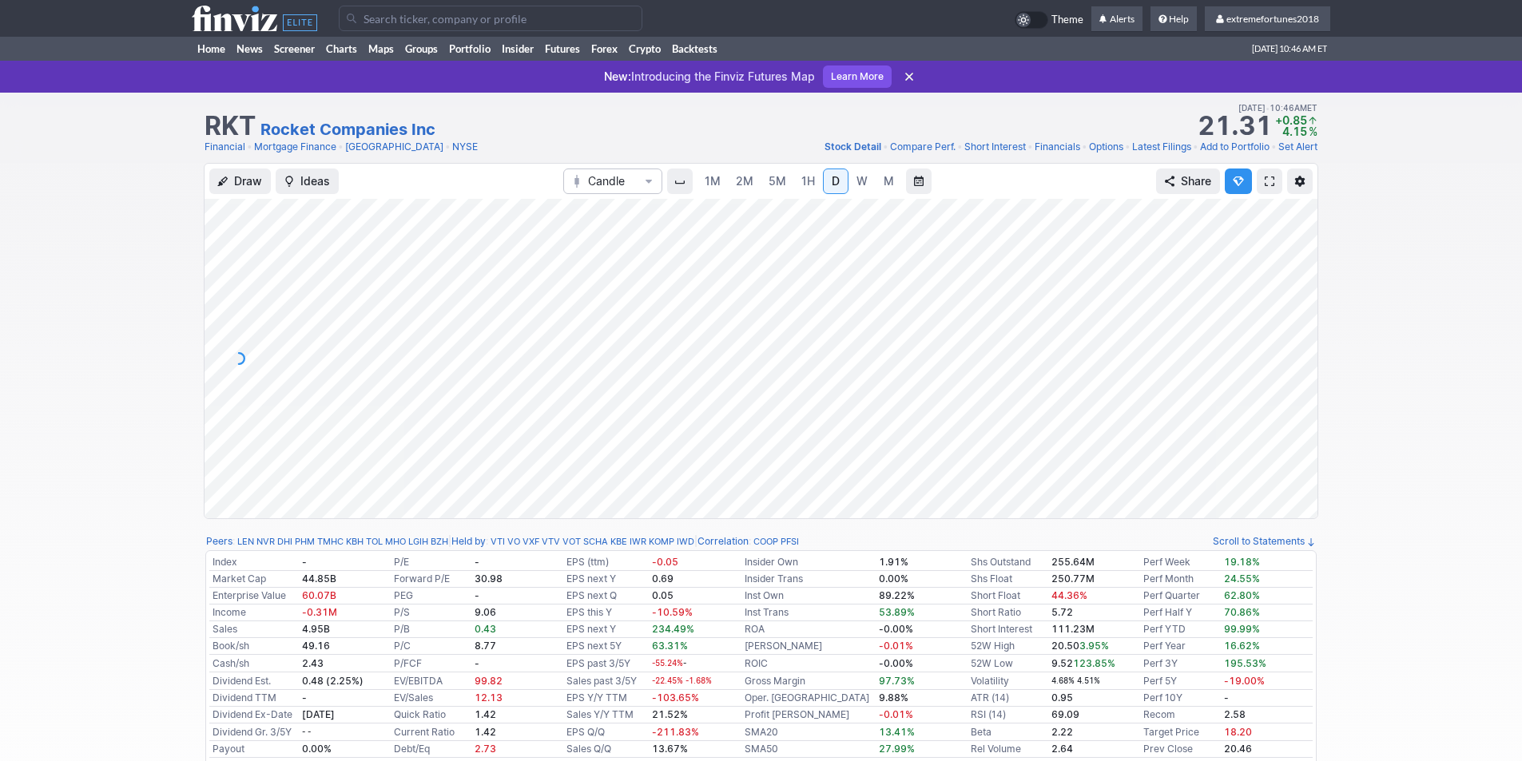
drag, startPoint x: 1296, startPoint y: 381, endPoint x: 1296, endPoint y: 400, distance: 19.2
click at [1297, 403] on div at bounding box center [1301, 355] width 34 height 280
drag, startPoint x: 1301, startPoint y: 395, endPoint x: 1300, endPoint y: 340, distance: 55.1
click at [1300, 340] on div at bounding box center [1301, 355] width 34 height 280
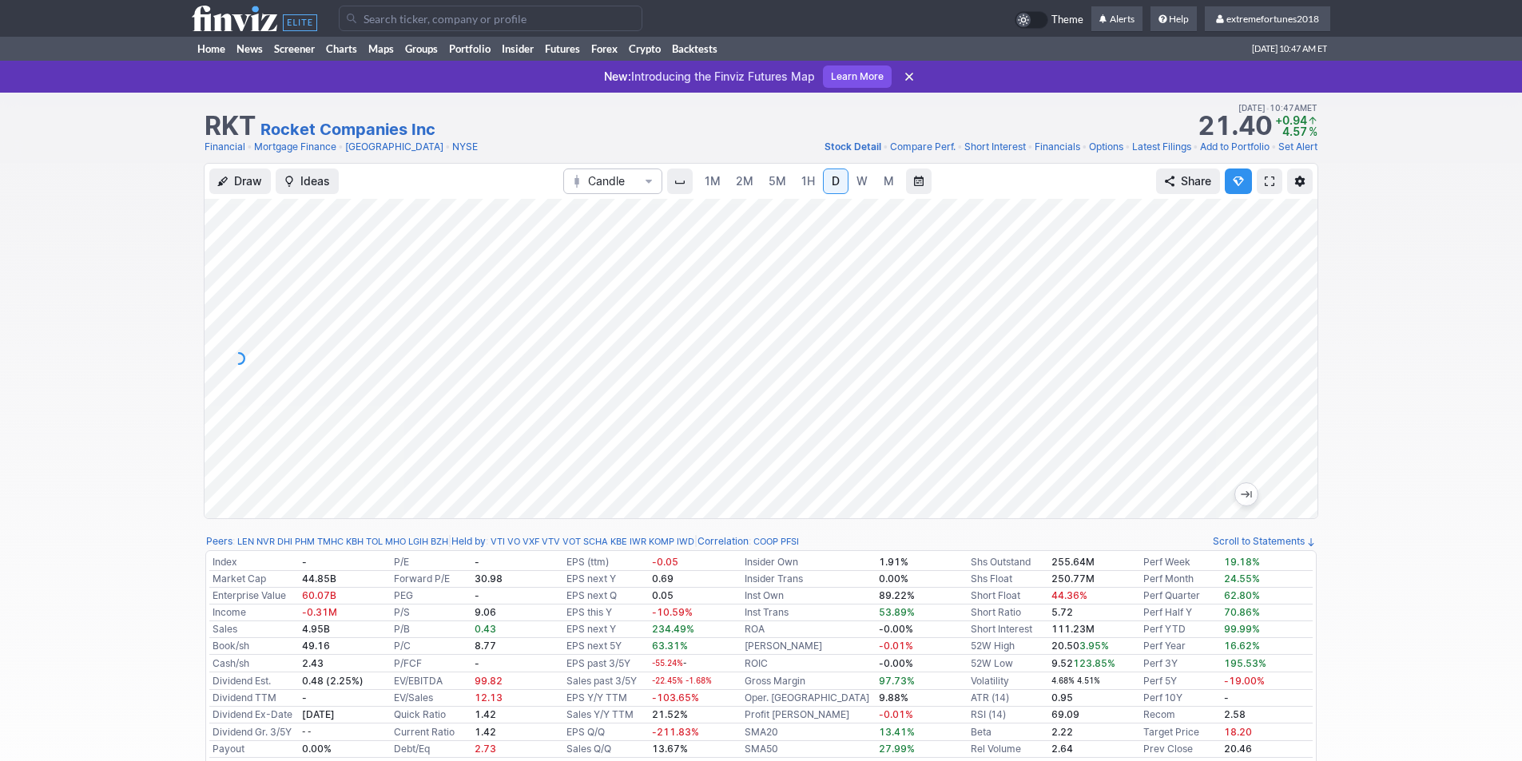
click at [1294, 310] on div at bounding box center [1301, 355] width 34 height 280
drag, startPoint x: 1306, startPoint y: 310, endPoint x: 1309, endPoint y: 326, distance: 16.2
click at [1309, 326] on div at bounding box center [1301, 355] width 34 height 280
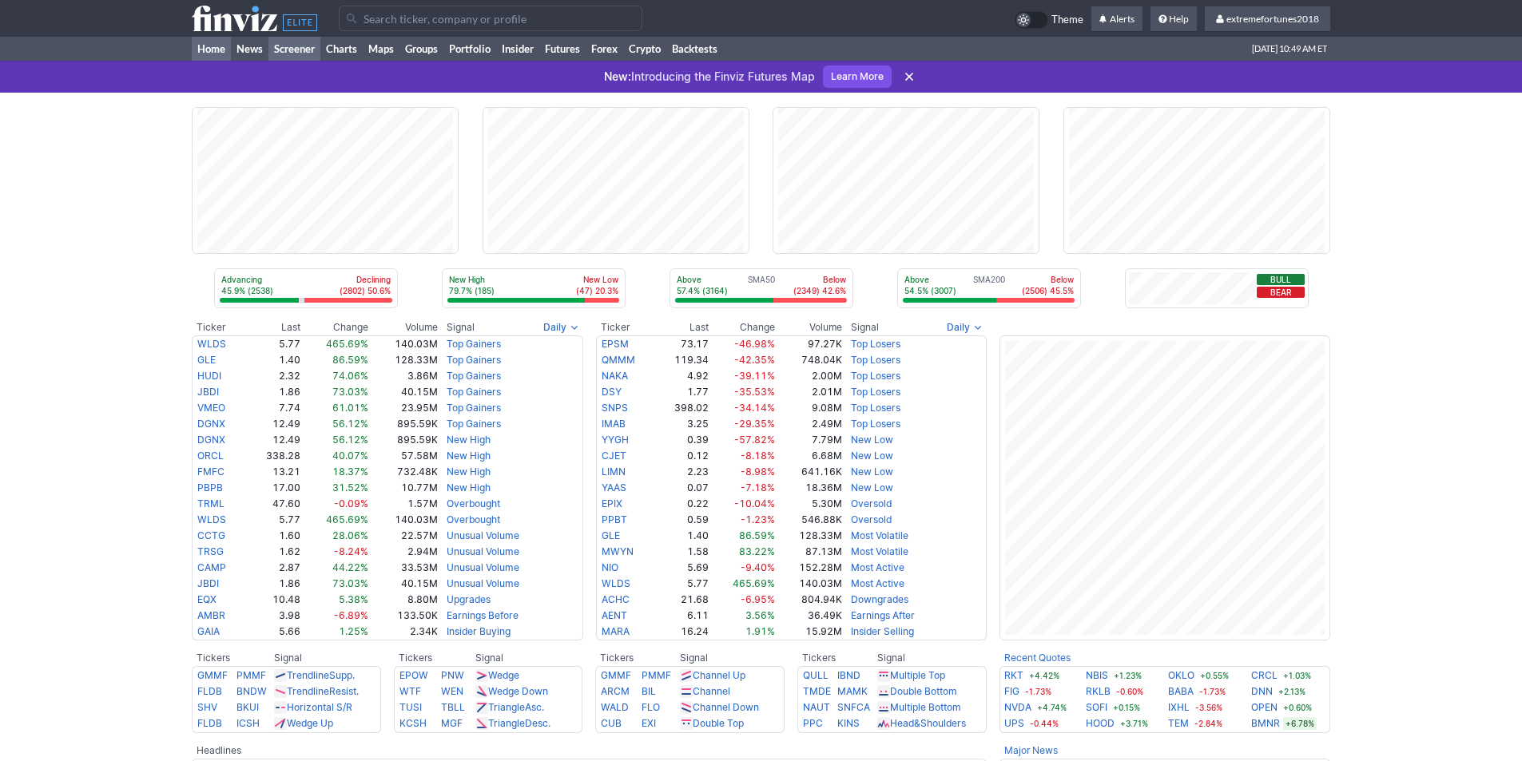
click at [307, 43] on link "Screener" at bounding box center [294, 49] width 52 height 24
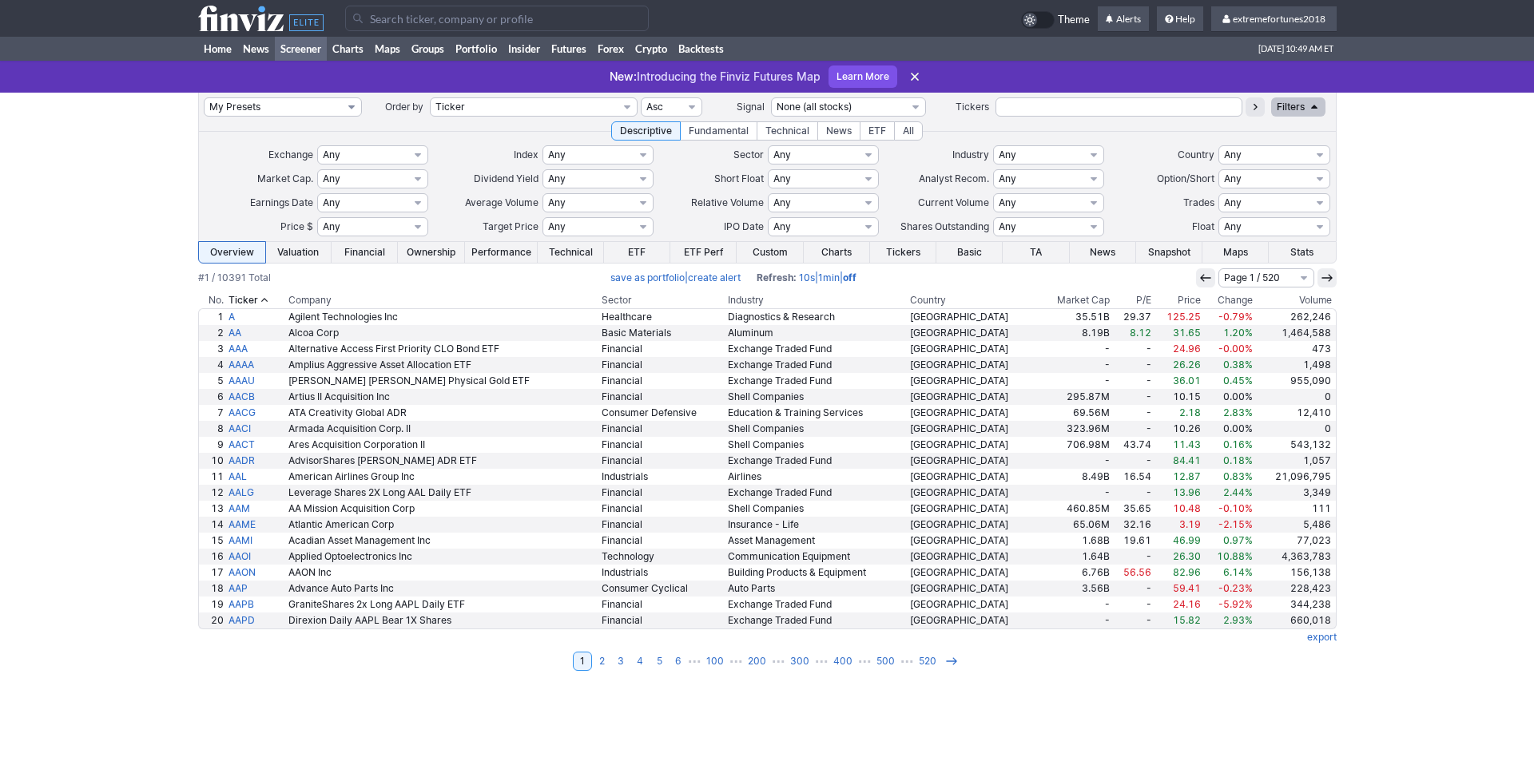
click at [317, 106] on select "My Presets -Save Screen -Edit Screens s: $100-2000 ATR>3 s: $200-2000 ATR=4-60 …" at bounding box center [283, 106] width 158 height 19
click at [204, 97] on select "My Presets -Save Screen -Edit Screens s: $100-2000 ATR>3 s: $200-2000 ATR=4-60 …" at bounding box center [283, 106] width 158 height 19
select select "My Presets"
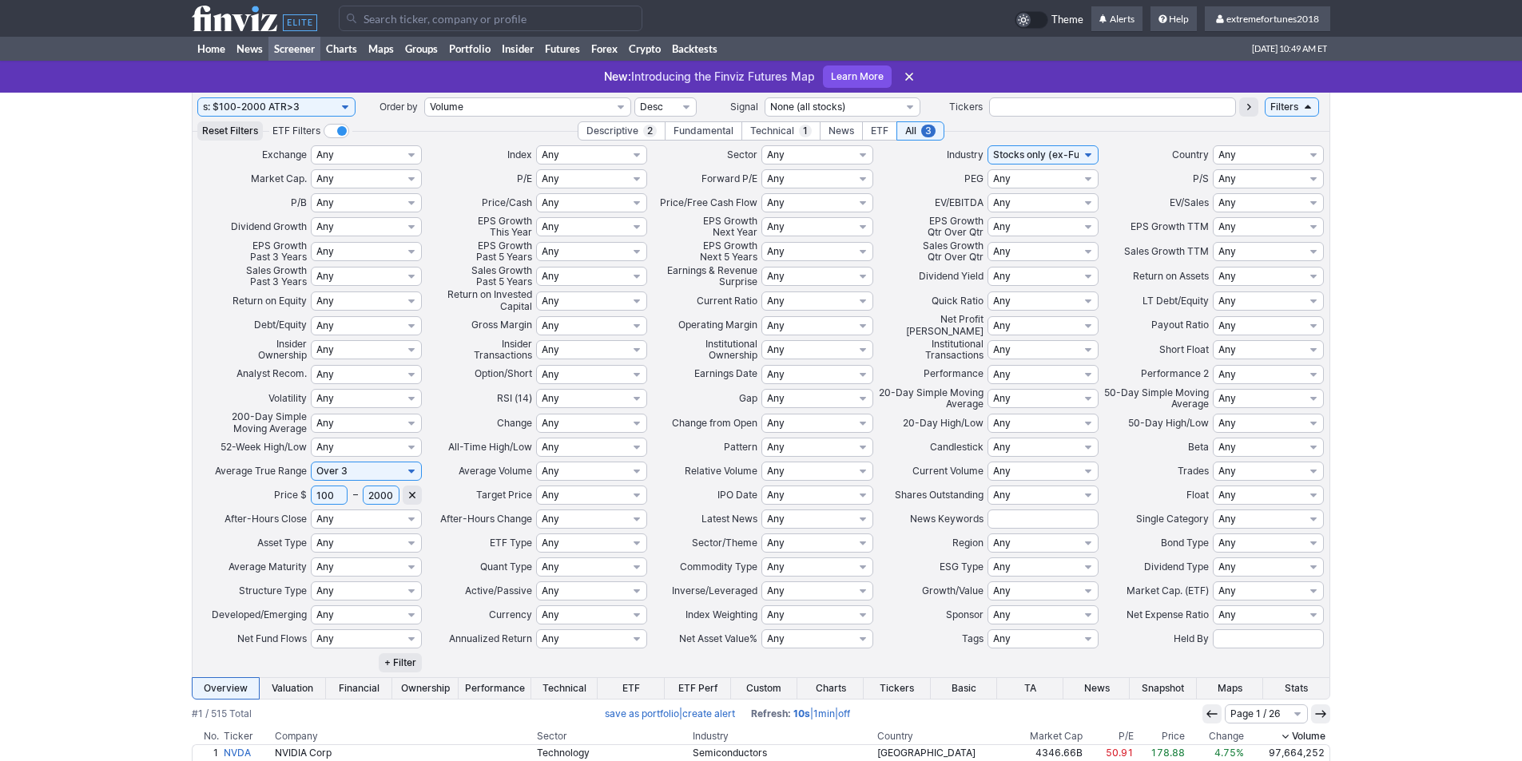
scroll to position [363, 0]
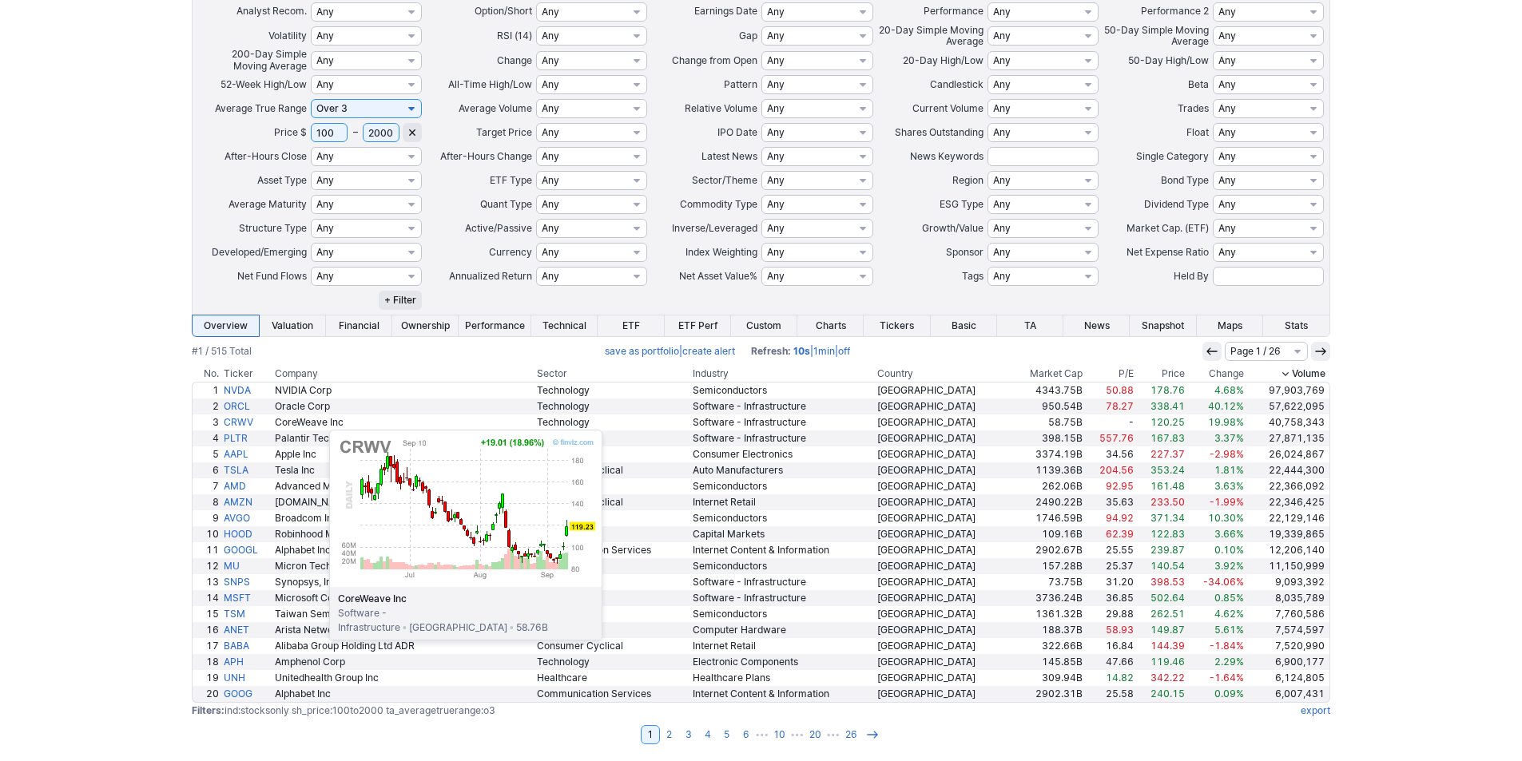
click at [249, 422] on link "CRWV" at bounding box center [246, 423] width 51 height 16
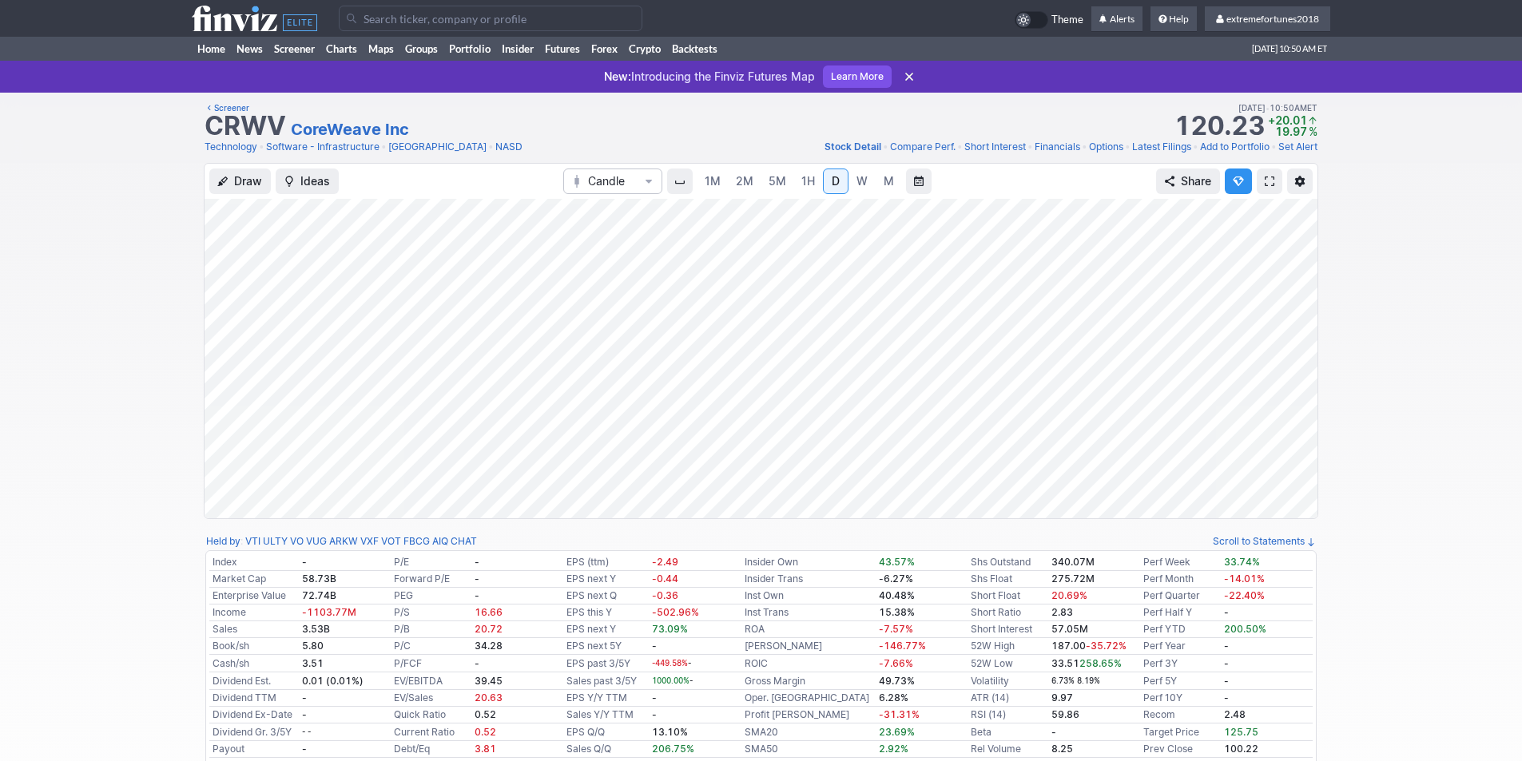
drag, startPoint x: 1290, startPoint y: 413, endPoint x: 1284, endPoint y: 333, distance: 80.1
click at [1284, 331] on div at bounding box center [1301, 355] width 34 height 280
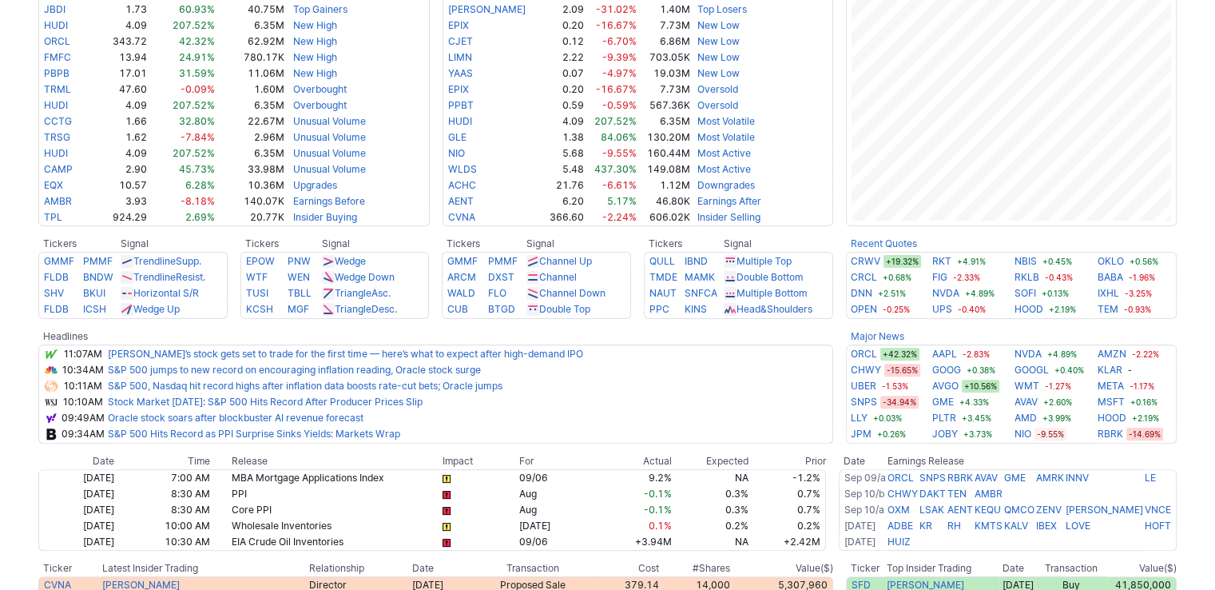
scroll to position [479, 0]
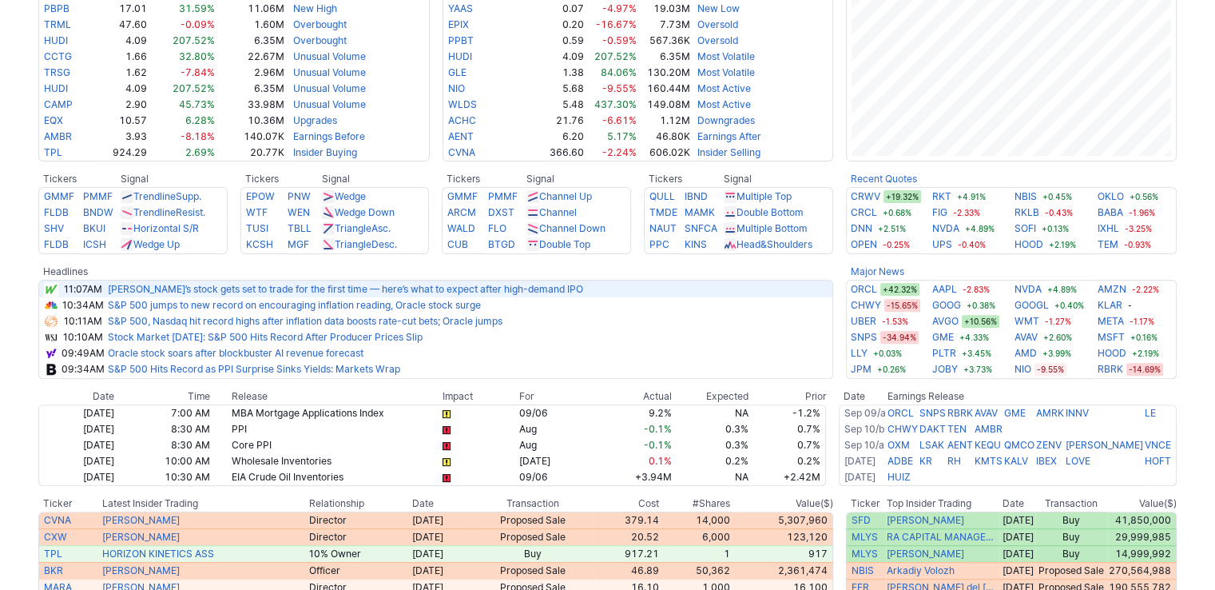
click at [236, 293] on link "Klarna’s stock gets set to trade for the first time — here’s what to expect aft…" at bounding box center [345, 289] width 475 height 12
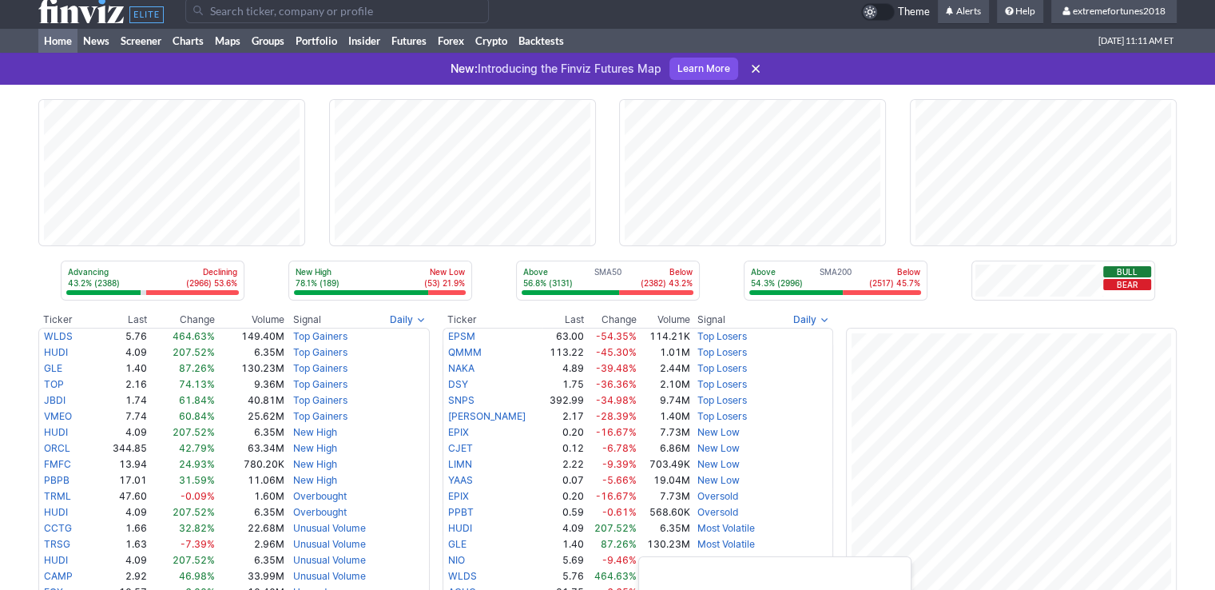
scroll to position [0, 0]
